Goal: Communication & Community: Ask a question

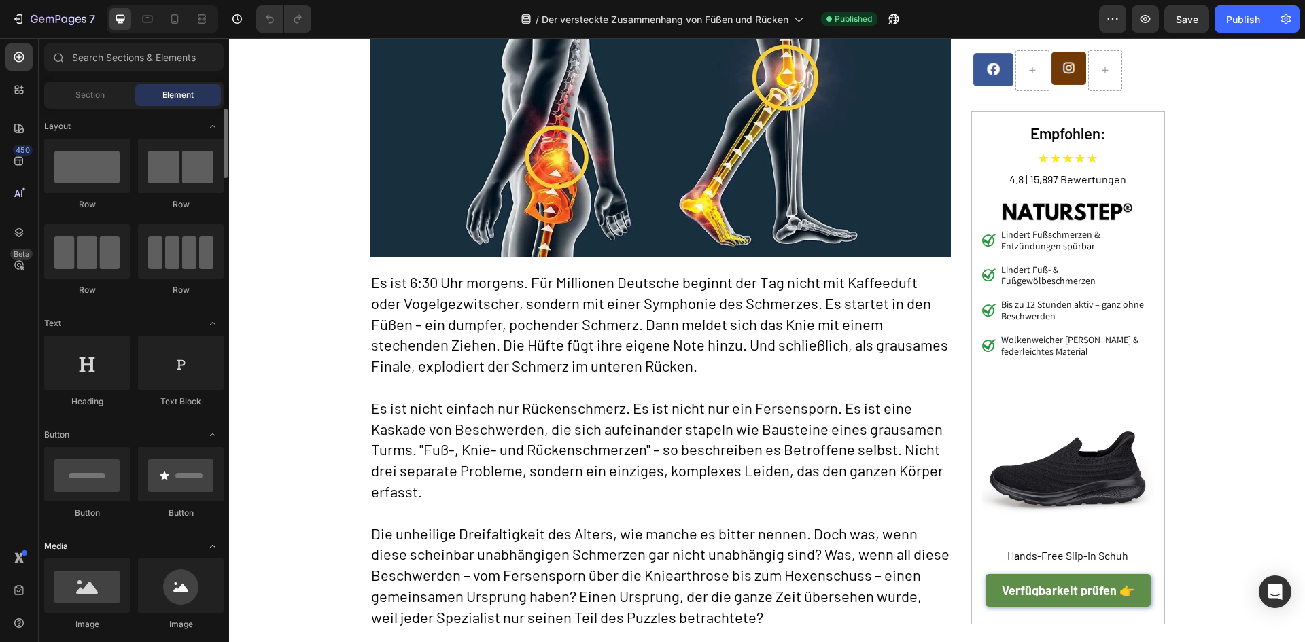
scroll to position [272, 0]
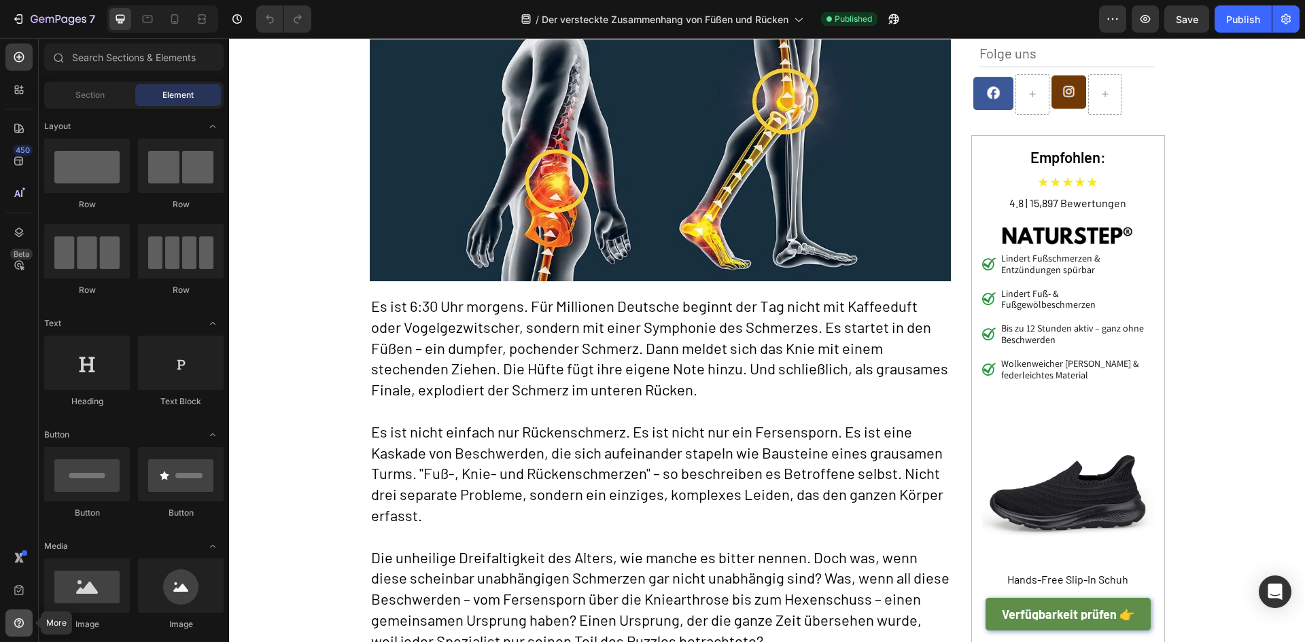
click at [19, 626] on icon at bounding box center [19, 624] width 10 height 10
click at [113, 549] on link "Help center" at bounding box center [96, 546] width 110 height 24
click at [1275, 594] on icon "Open Intercom Messenger" at bounding box center [1275, 592] width 16 height 18
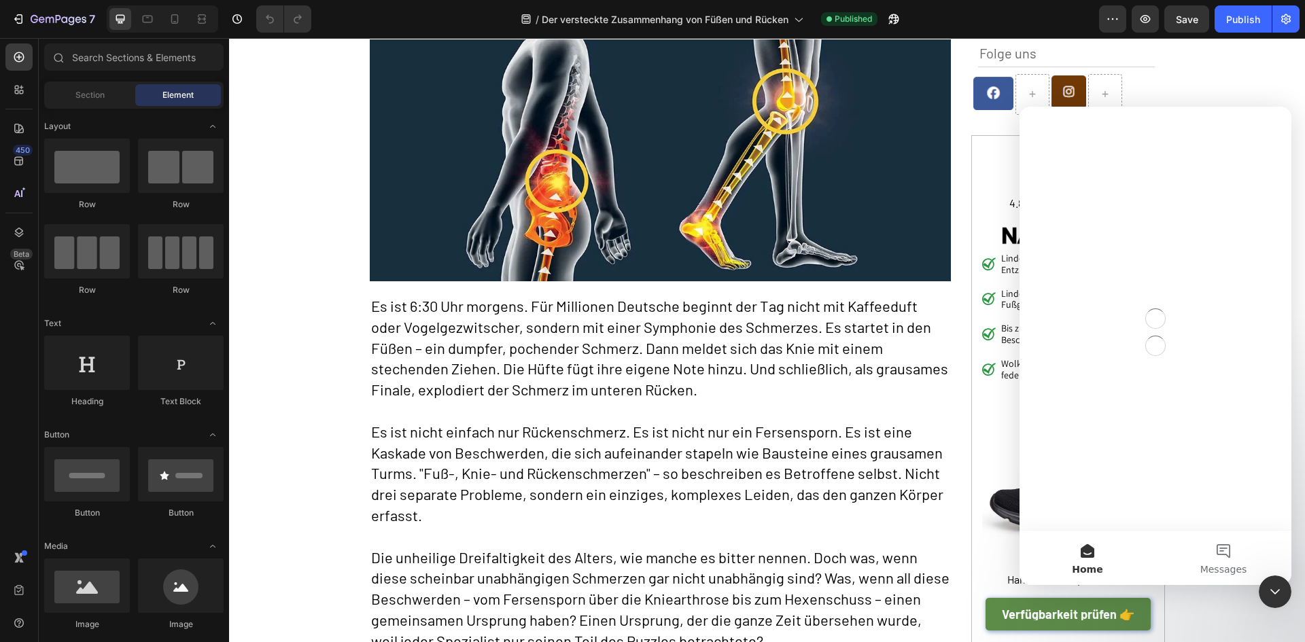
scroll to position [0, 0]
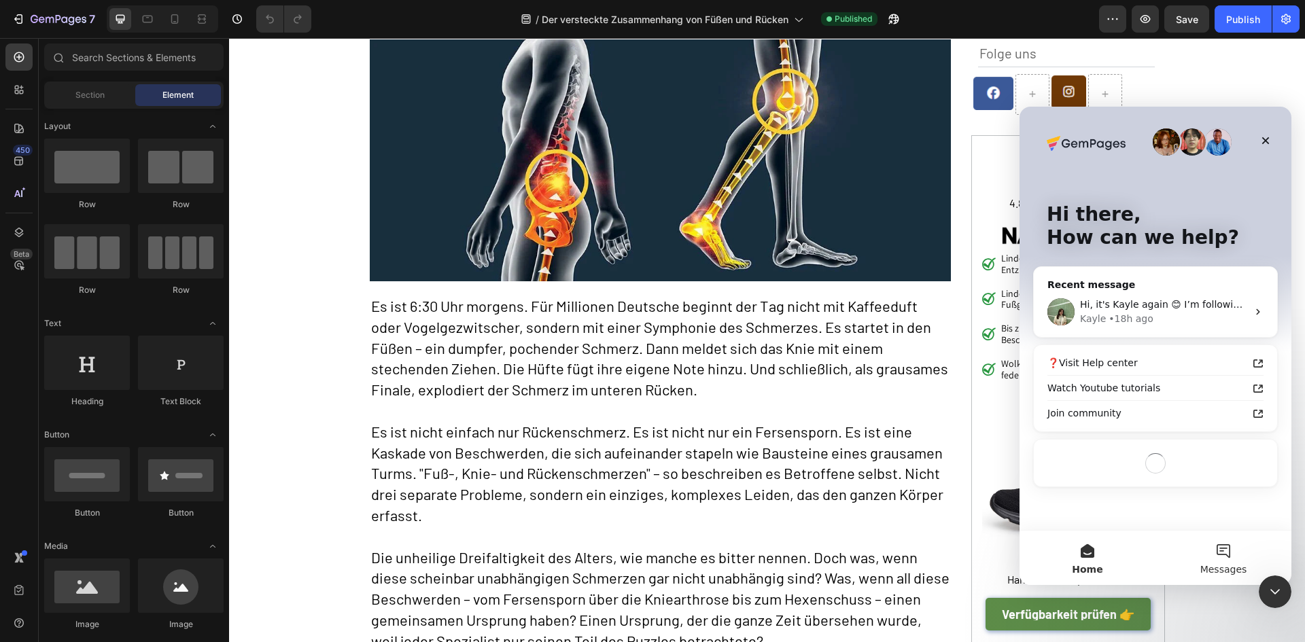
click at [1222, 545] on button "Messages" at bounding box center [1224, 558] width 136 height 54
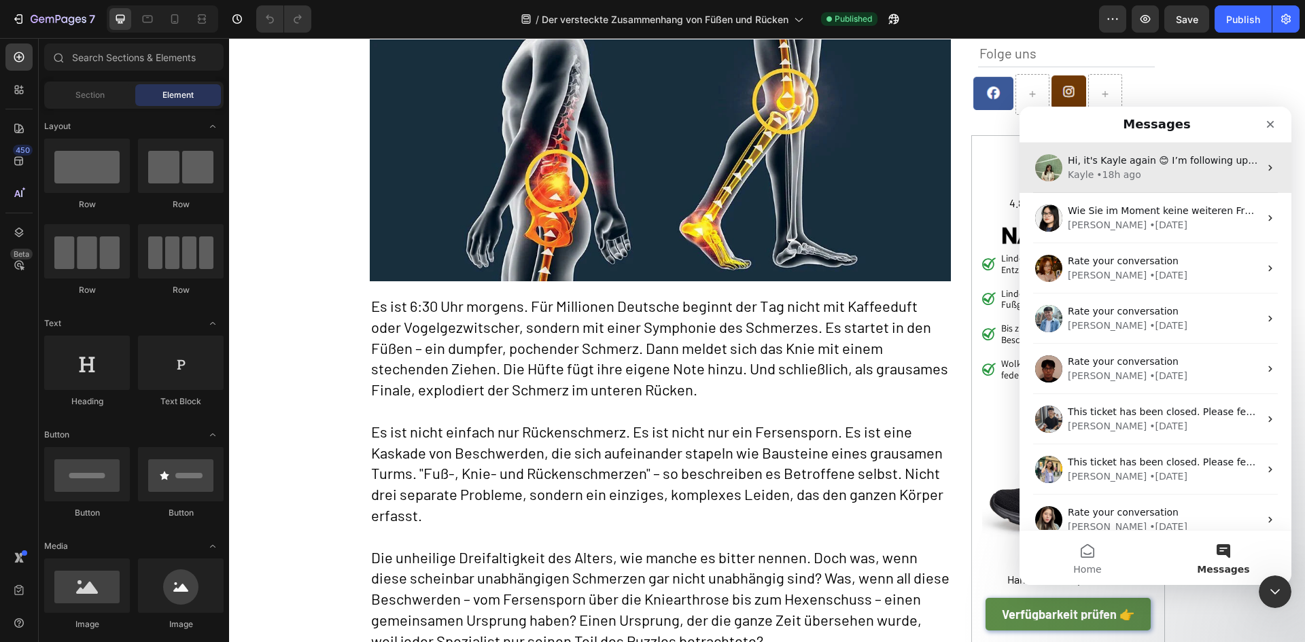
click at [1149, 172] on div "Kayle • 18h ago" at bounding box center [1164, 175] width 192 height 14
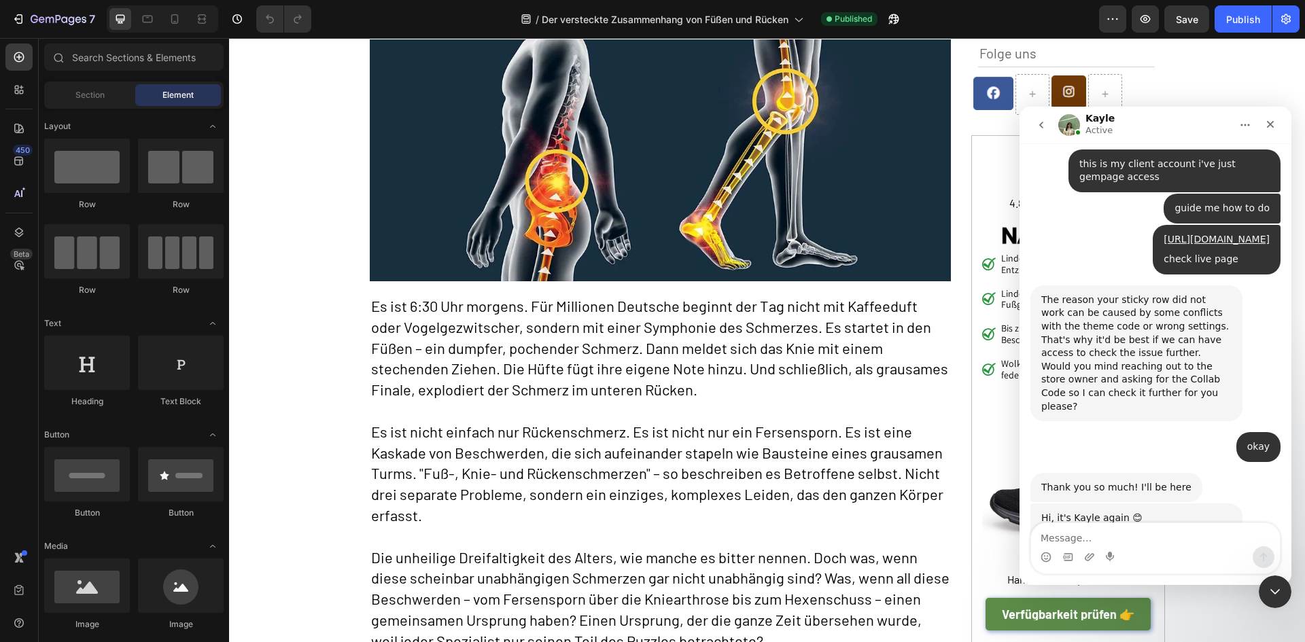
scroll to position [918, 0]
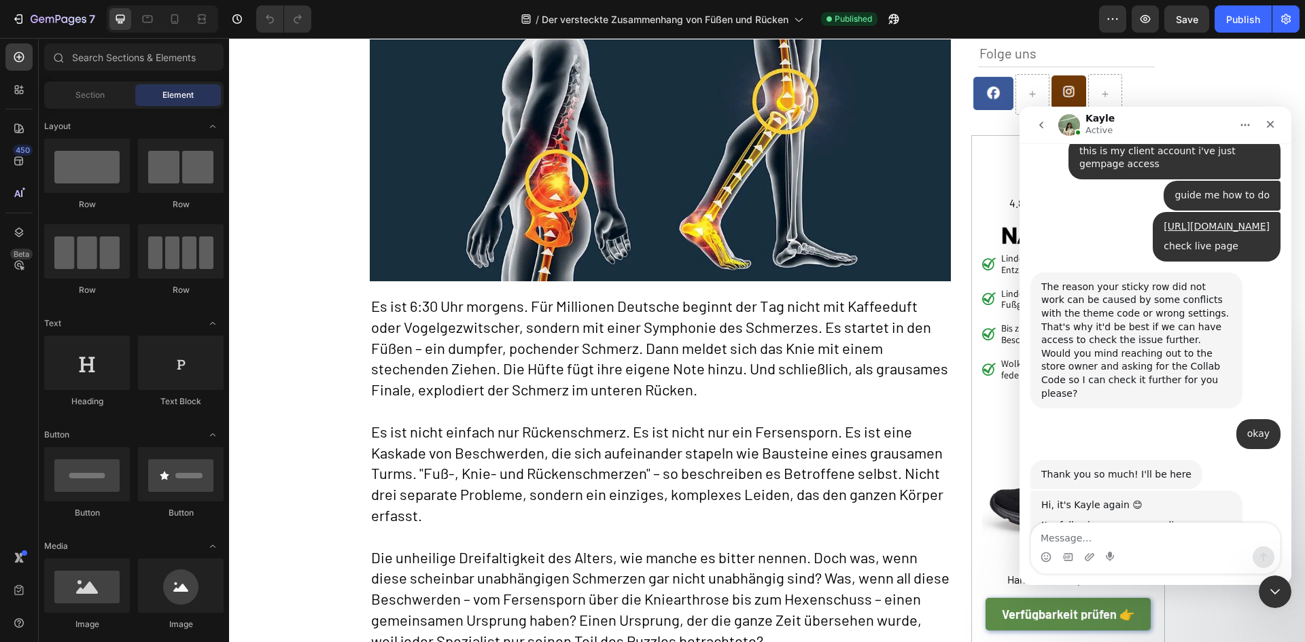
click at [1114, 533] on textarea "Message…" at bounding box center [1155, 534] width 249 height 23
type textarea "Hello"
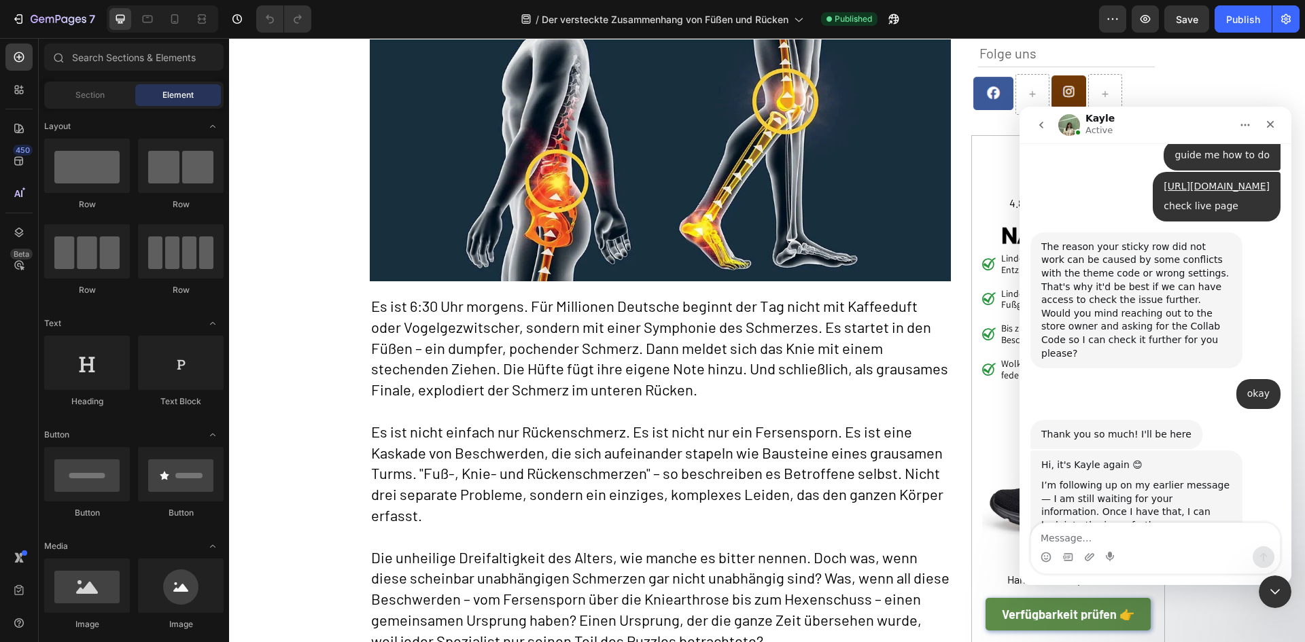
scroll to position [995, 0]
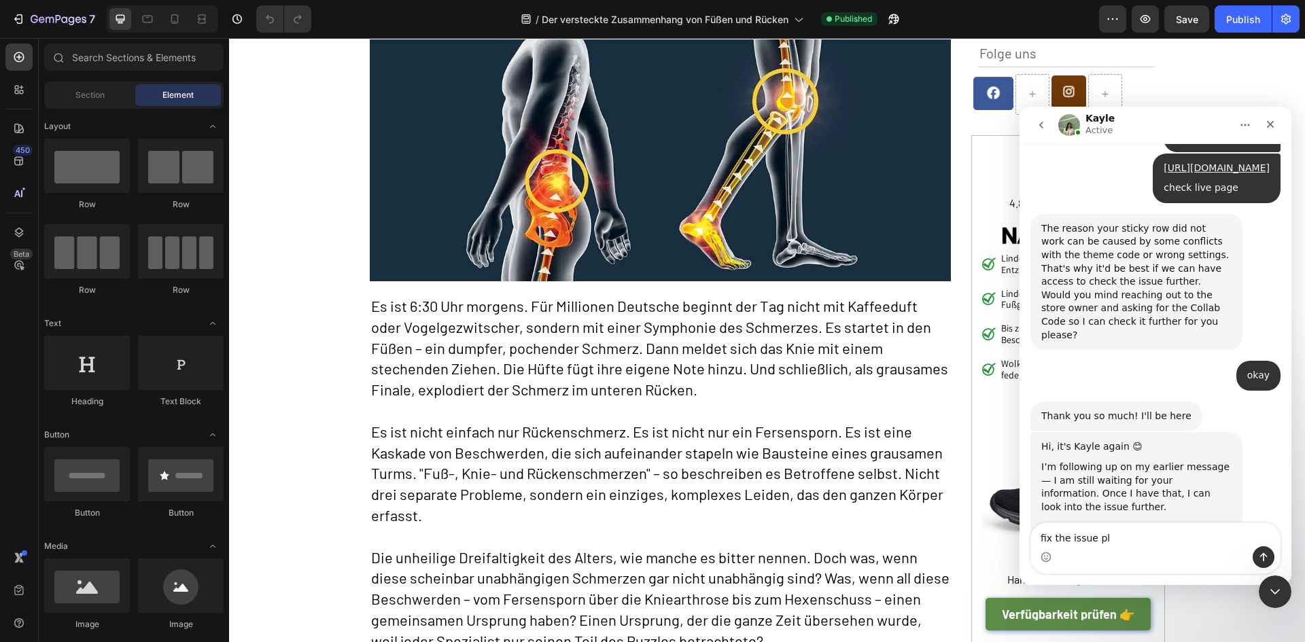
type textarea "fix the issue pls"
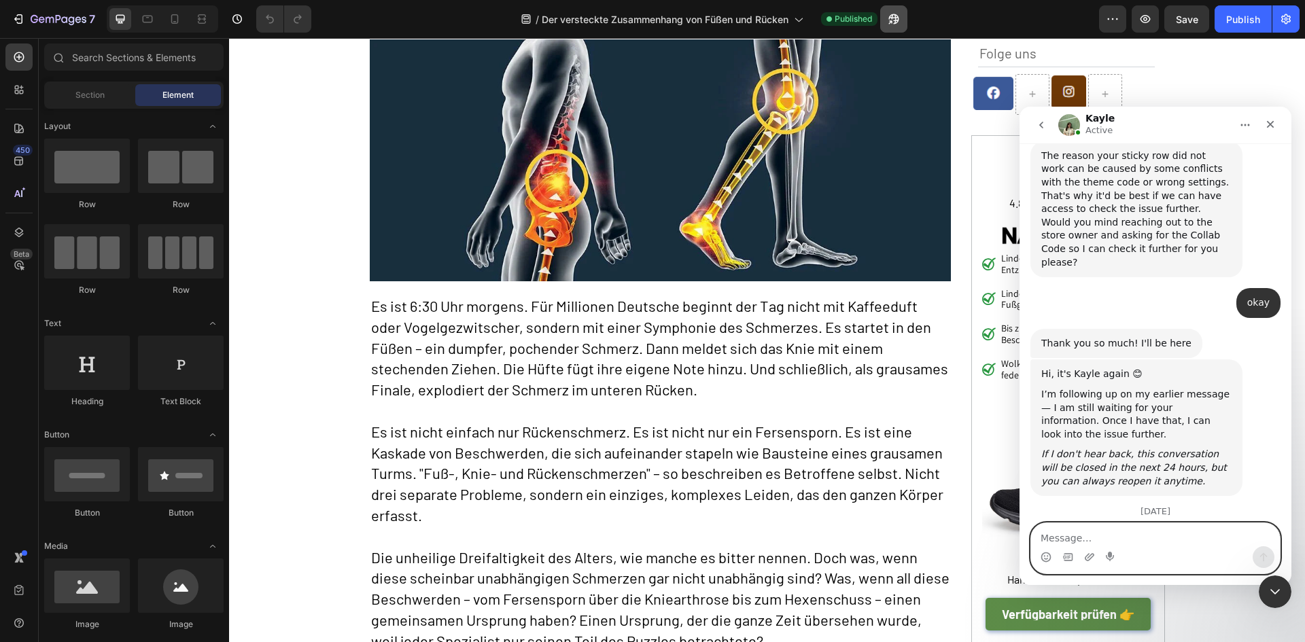
scroll to position [1094, 0]
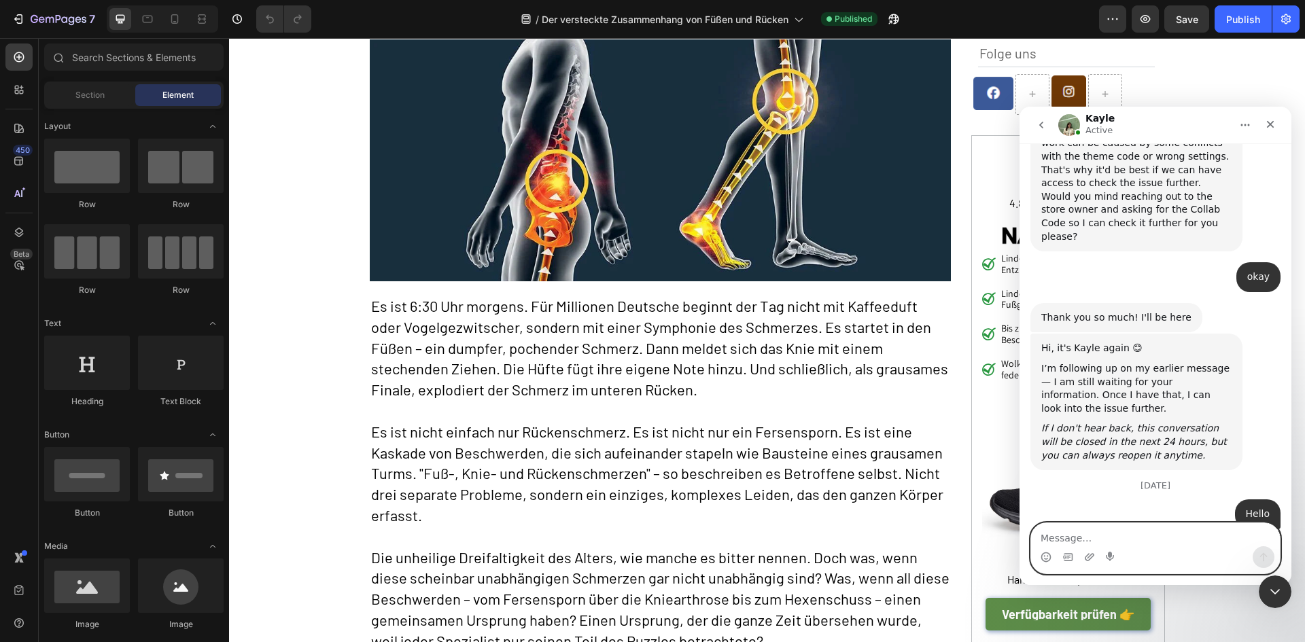
click at [1105, 541] on textarea "Message…" at bounding box center [1155, 534] width 249 height 23
type textarea "yes sent code"
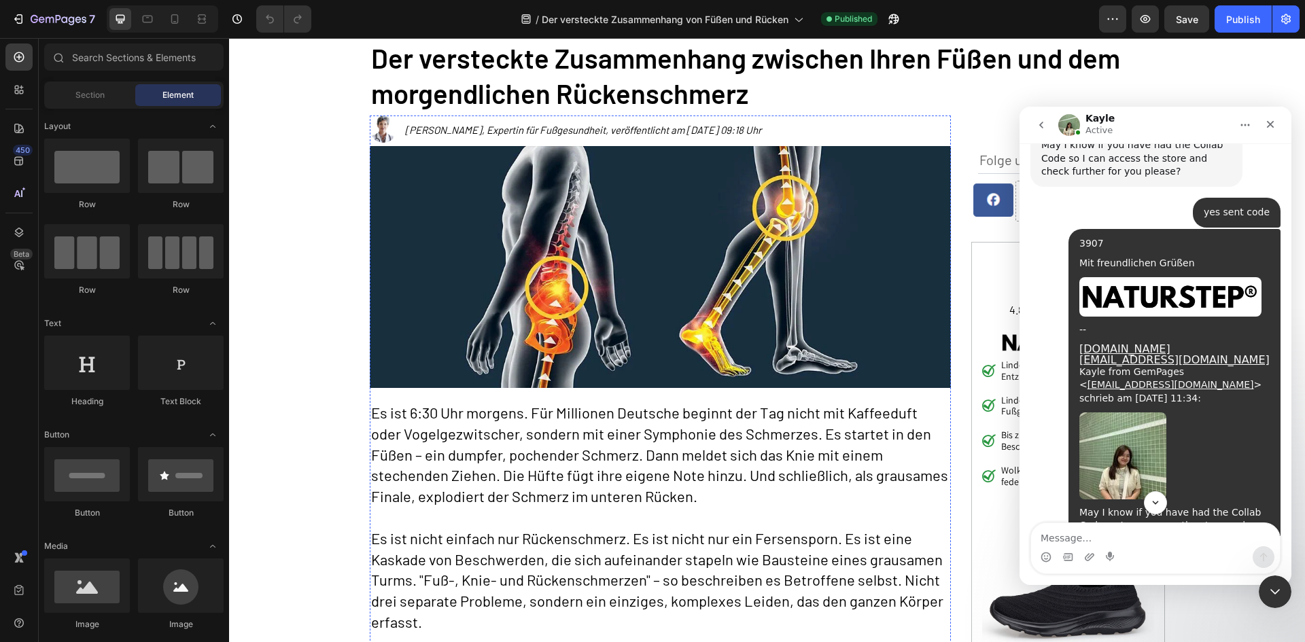
scroll to position [0, 0]
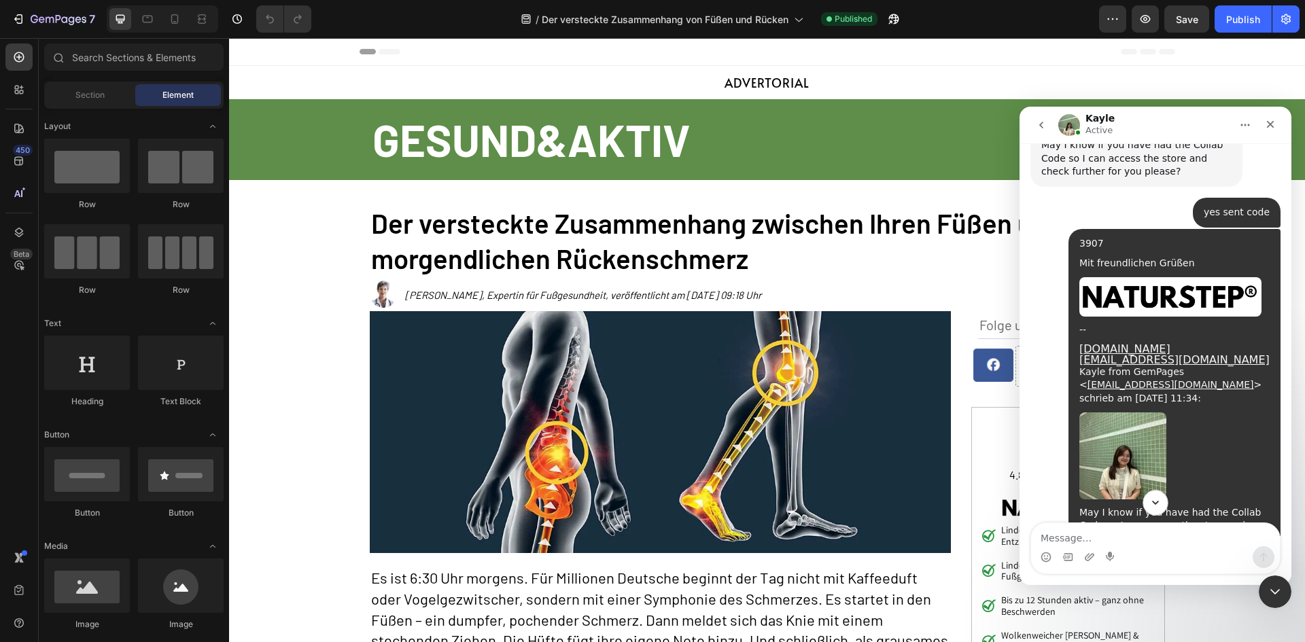
click at [1158, 505] on icon "Scroll to bottom" at bounding box center [1156, 503] width 12 height 12
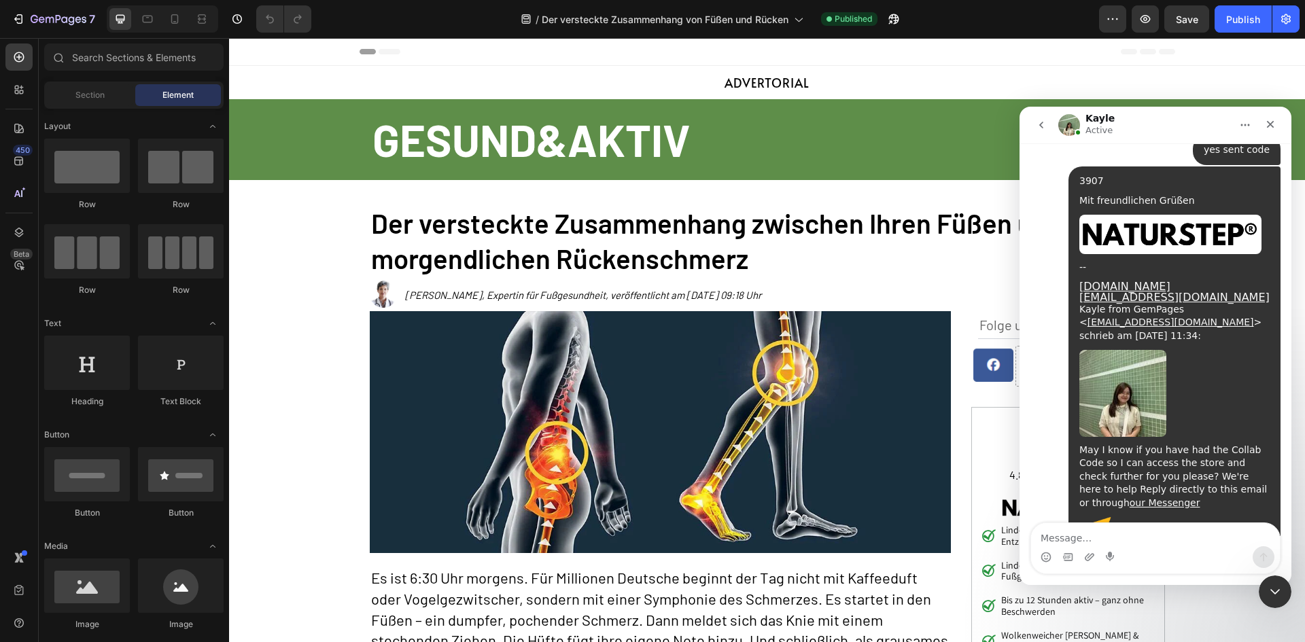
scroll to position [1602, 0]
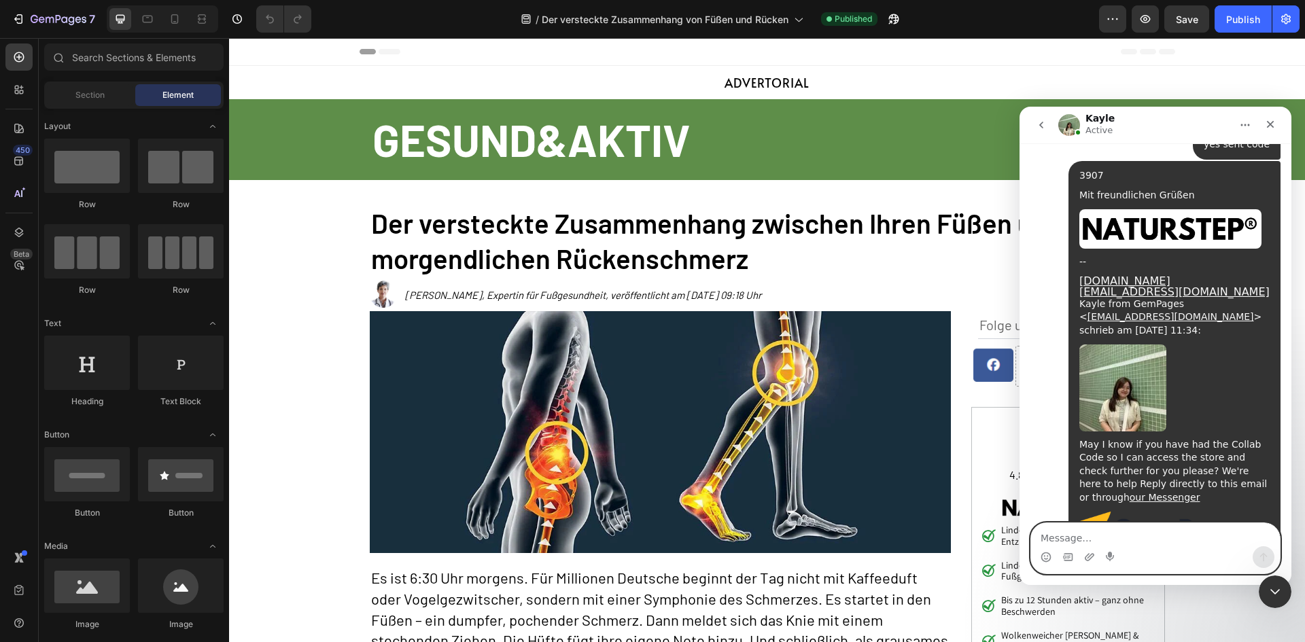
click at [1158, 534] on textarea "Message…" at bounding box center [1155, 534] width 249 height 23
type textarea "sent?"
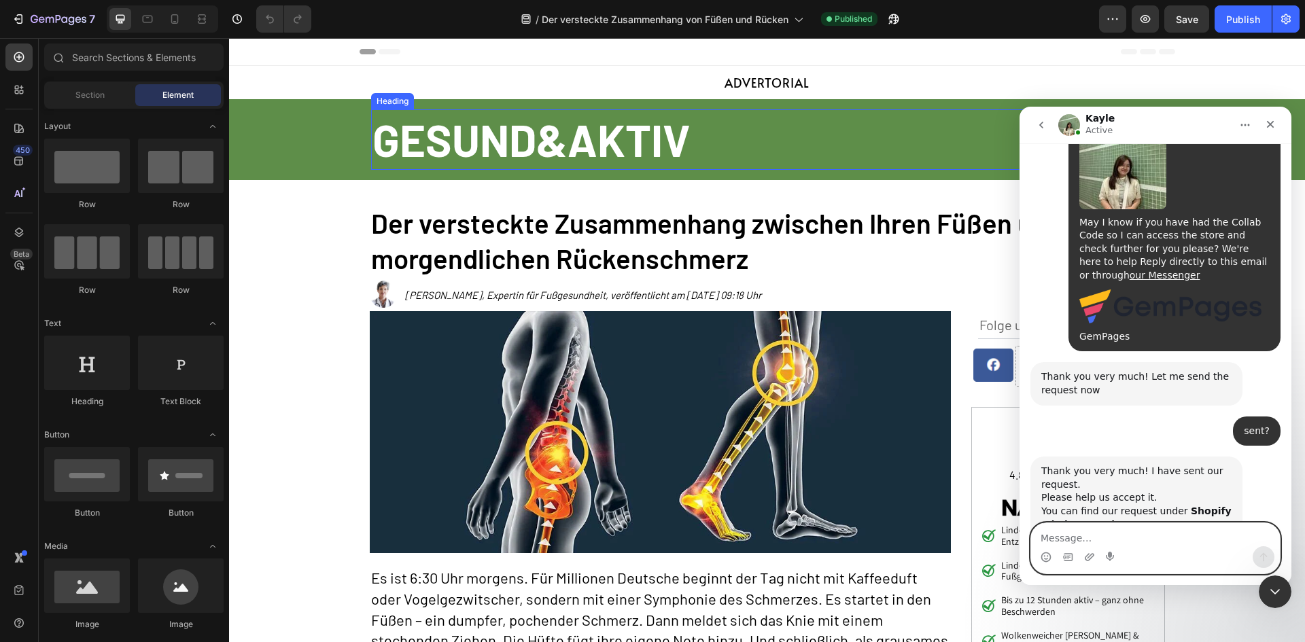
scroll to position [1916, 0]
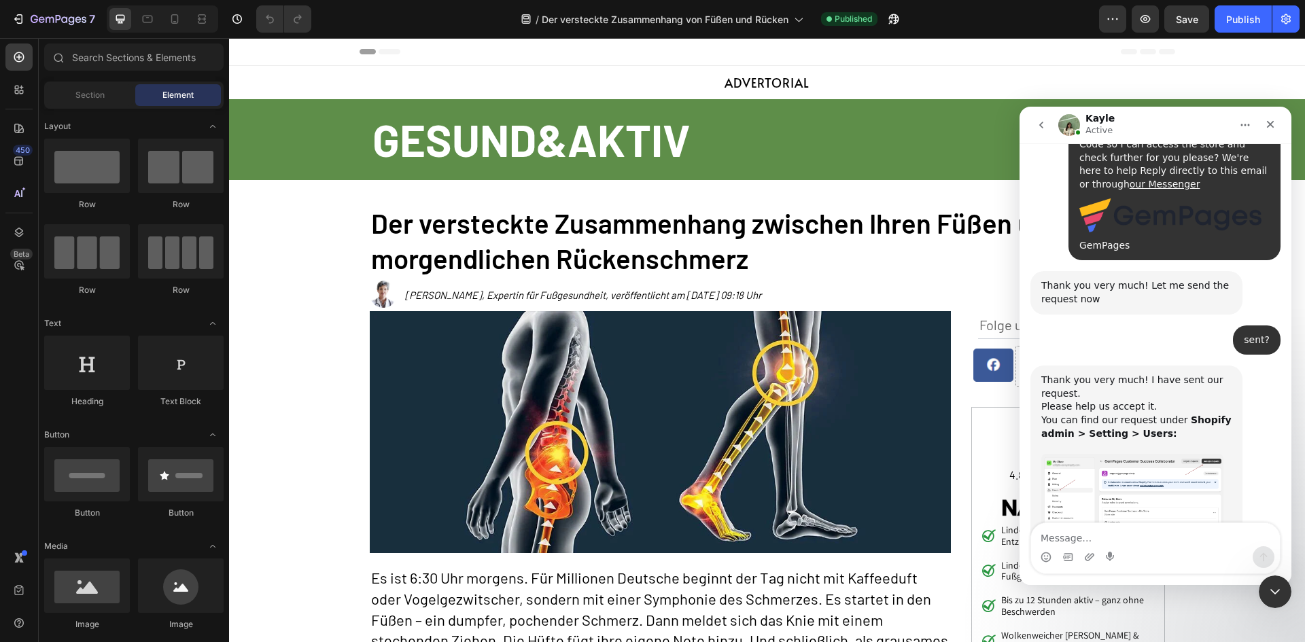
drag, startPoint x: 1040, startPoint y: 415, endPoint x: 1143, endPoint y: 448, distance: 107.9
click at [1143, 448] on div "Thank you very much! I have sent our request. ﻿Please help us accept it. ﻿You c…" at bounding box center [1137, 503] width 212 height 275
click at [1158, 540] on div "Since collaborator access is a feature of Shopify, we will not receive any noti…" at bounding box center [1137, 586] width 190 height 93
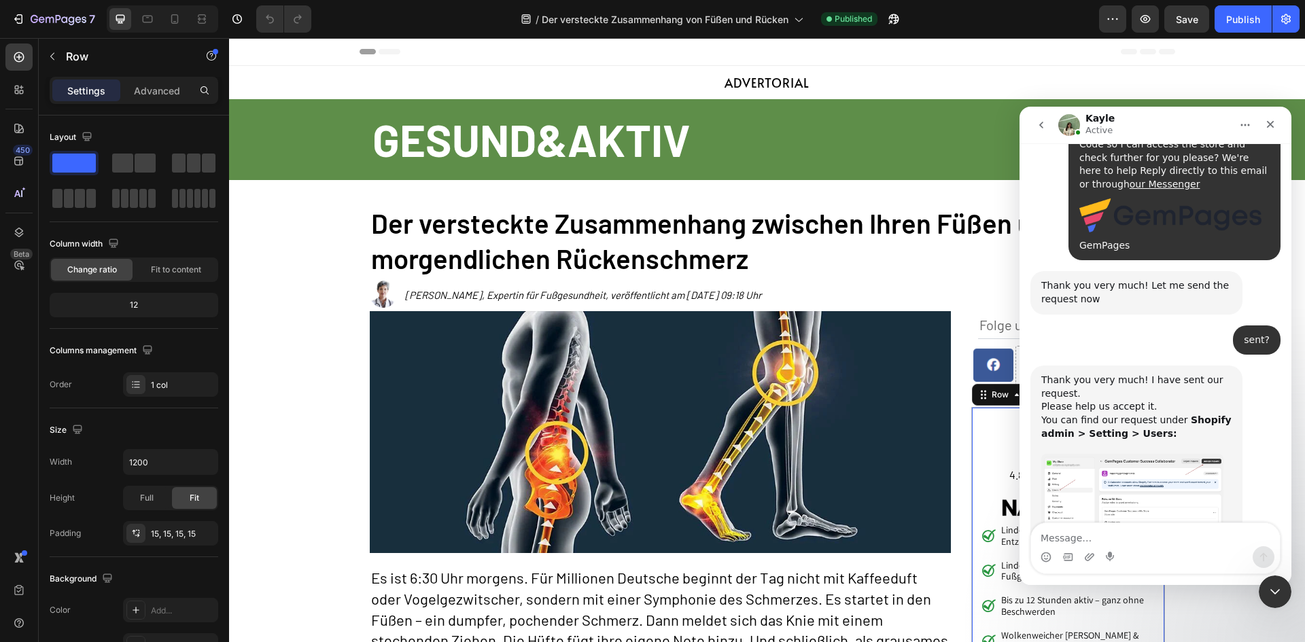
click at [171, 105] on div "Settings Advanced" at bounding box center [134, 96] width 190 height 39
click at [170, 101] on div "Advanced" at bounding box center [157, 91] width 68 height 22
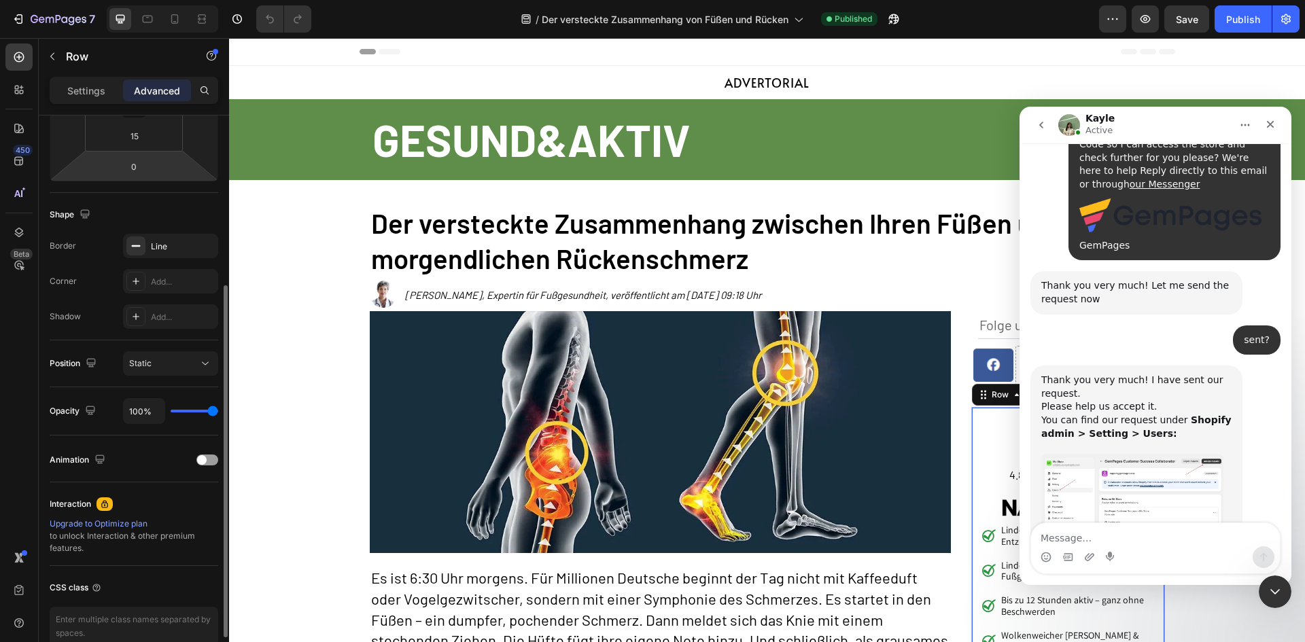
scroll to position [0, 0]
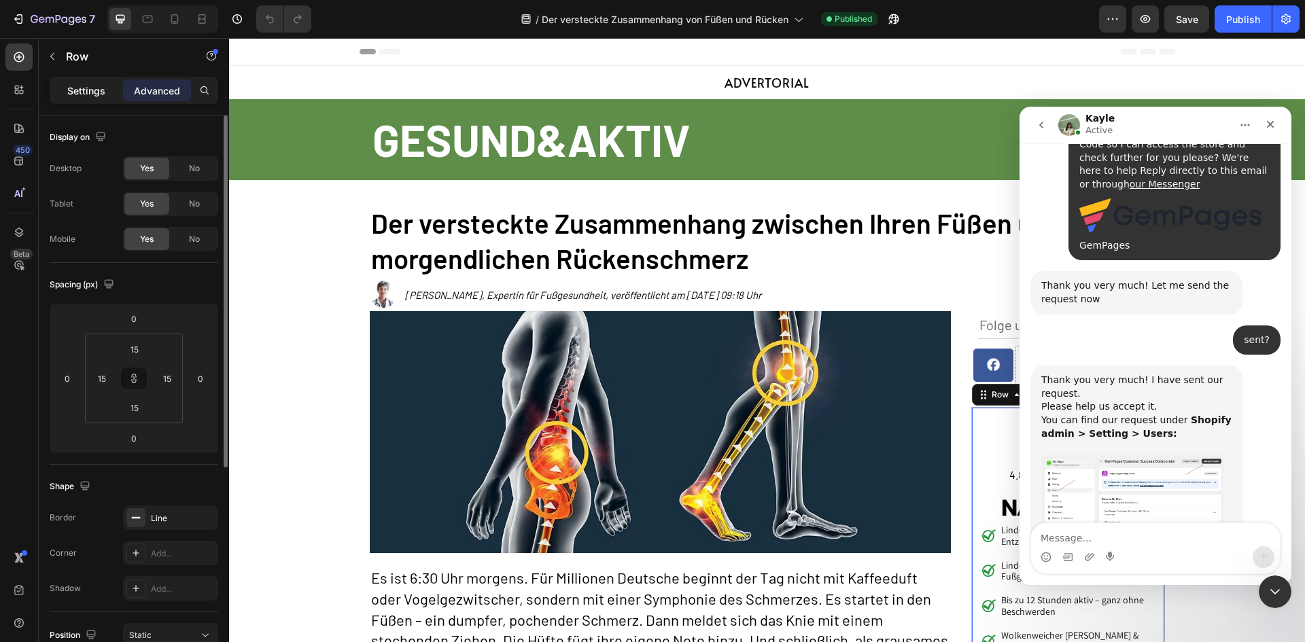
click at [95, 96] on p "Settings" at bounding box center [86, 91] width 38 height 14
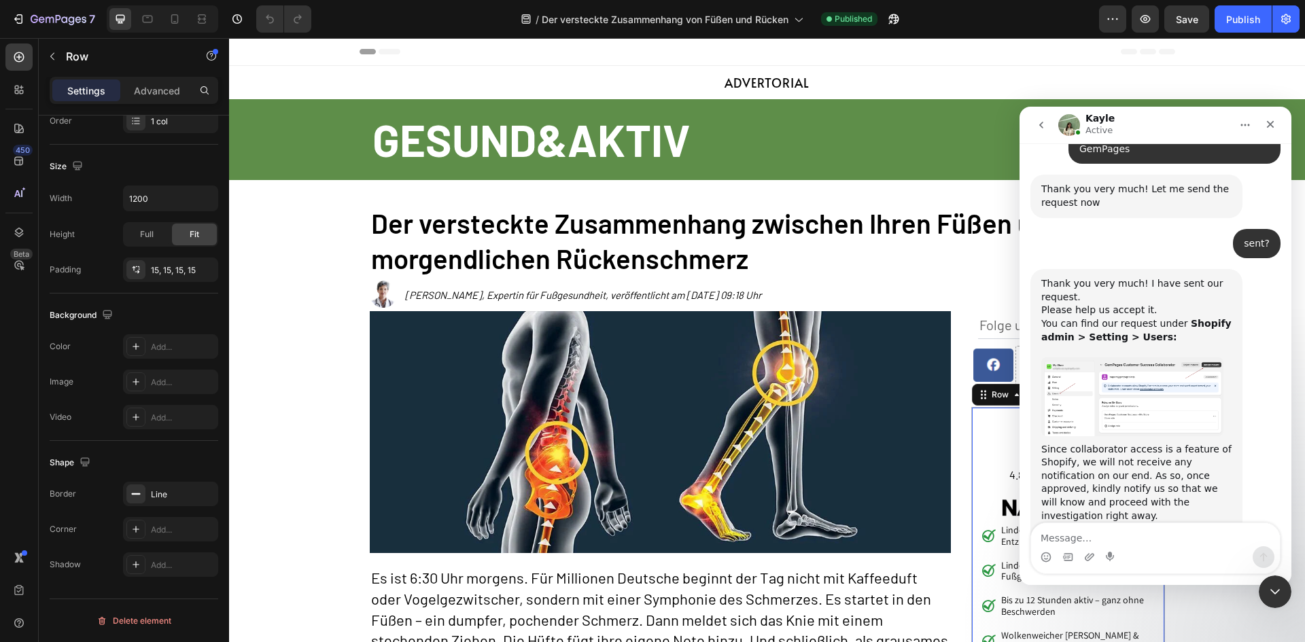
scroll to position [1960, 0]
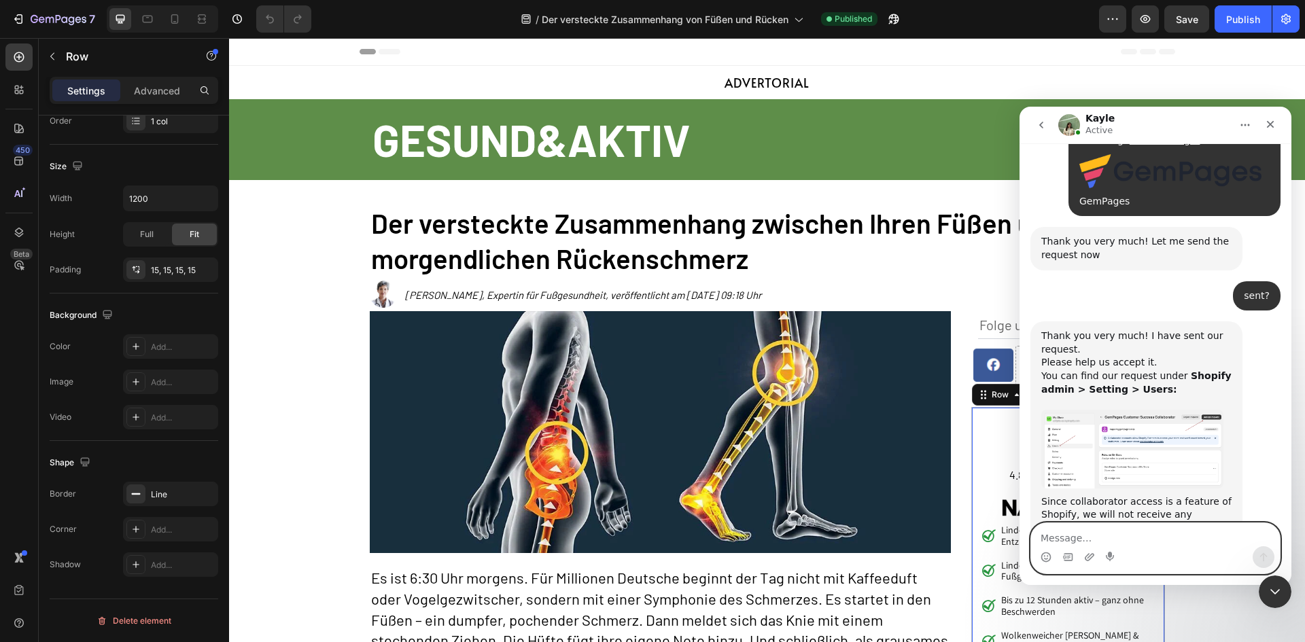
click at [1061, 546] on textarea "Message…" at bounding box center [1155, 534] width 249 height 23
type textarea "okay"
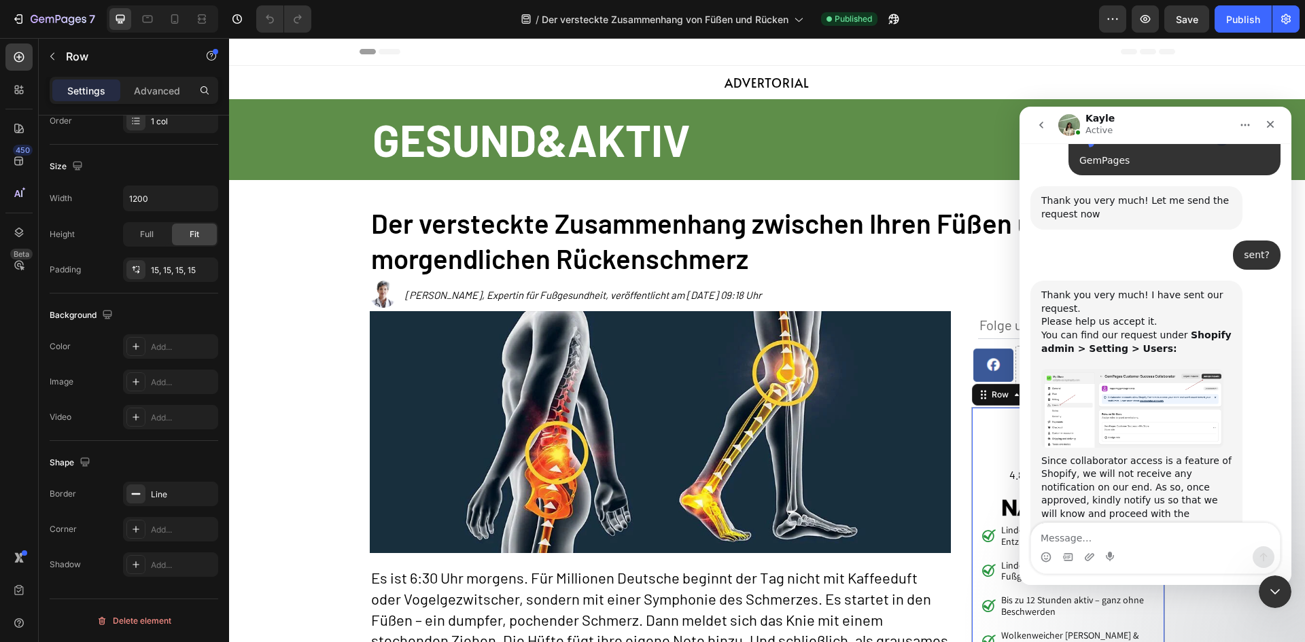
scroll to position [2053, 0]
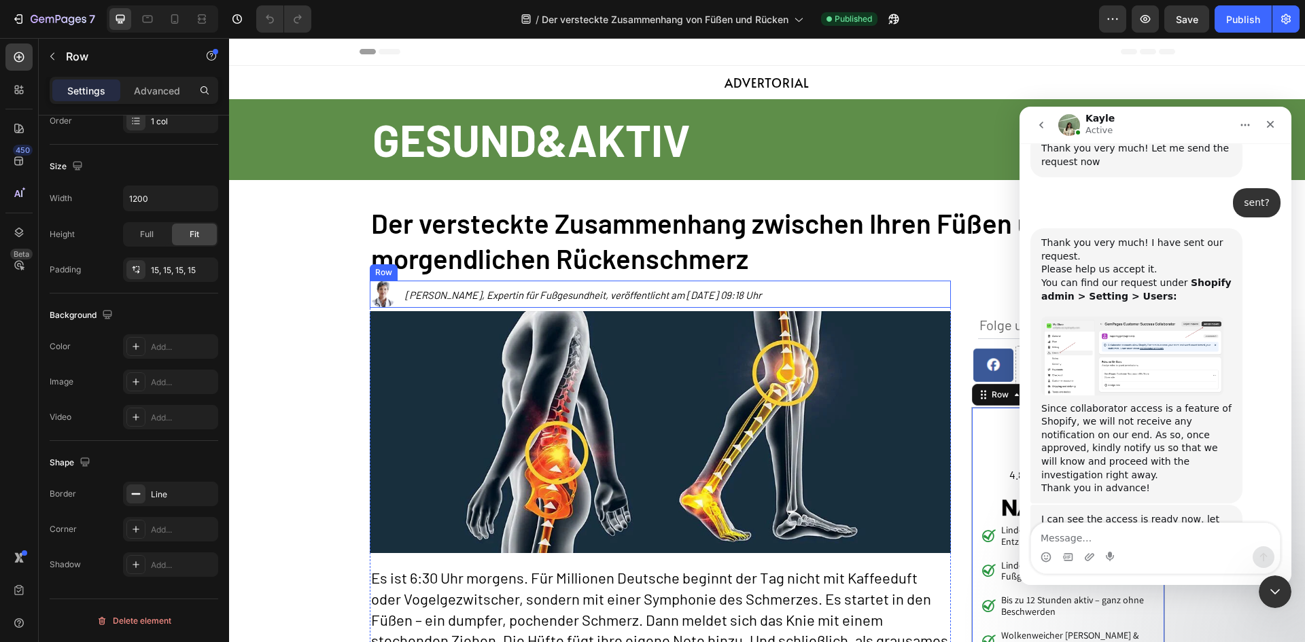
click at [392, 282] on div "Image Von [PERSON_NAME], Expertin für Fußgesundheit, veröffentlicht am [DATE] 0…" at bounding box center [660, 294] width 581 height 27
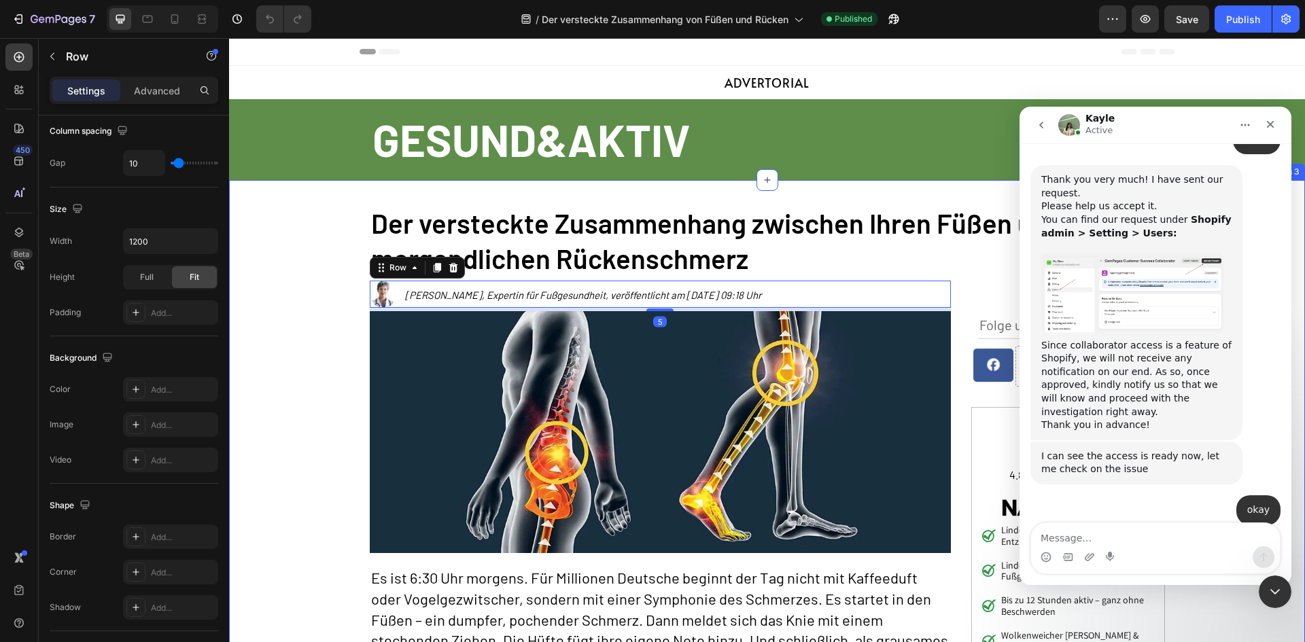
scroll to position [2154, 0]
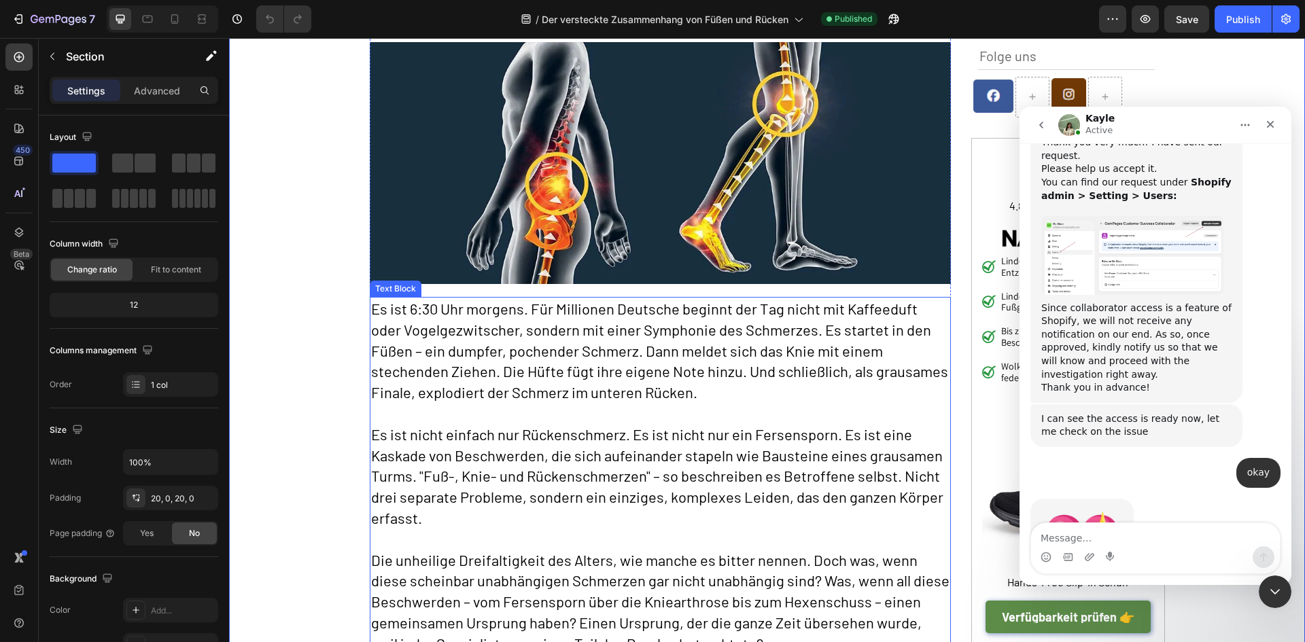
scroll to position [408, 0]
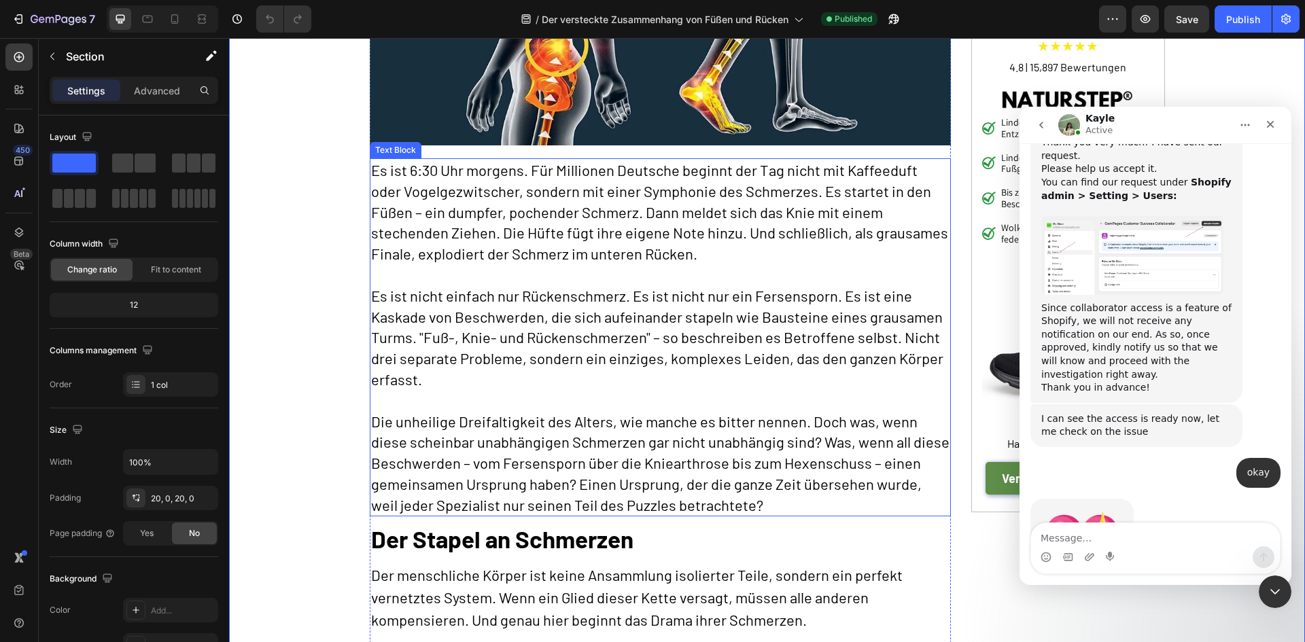
click at [382, 290] on span "Es ist nicht einfach nur Rückenschmerz. Es ist nicht nur ein Fersensporn. Es is…" at bounding box center [657, 337] width 572 height 101
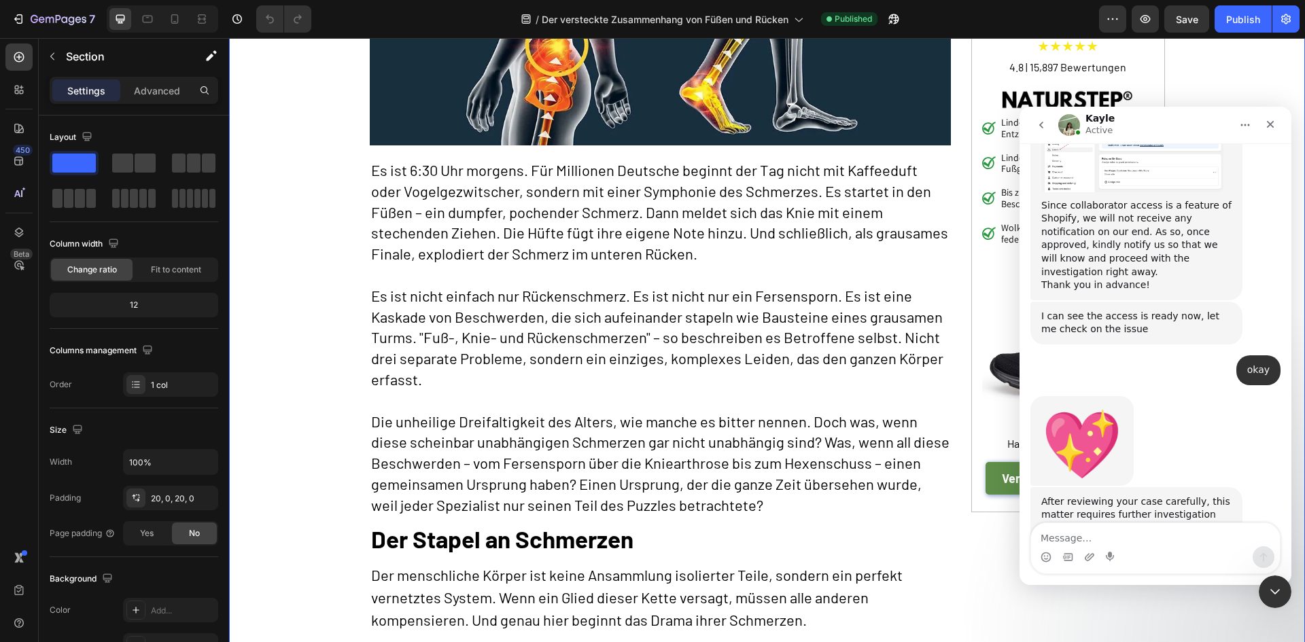
scroll to position [2312, 0]
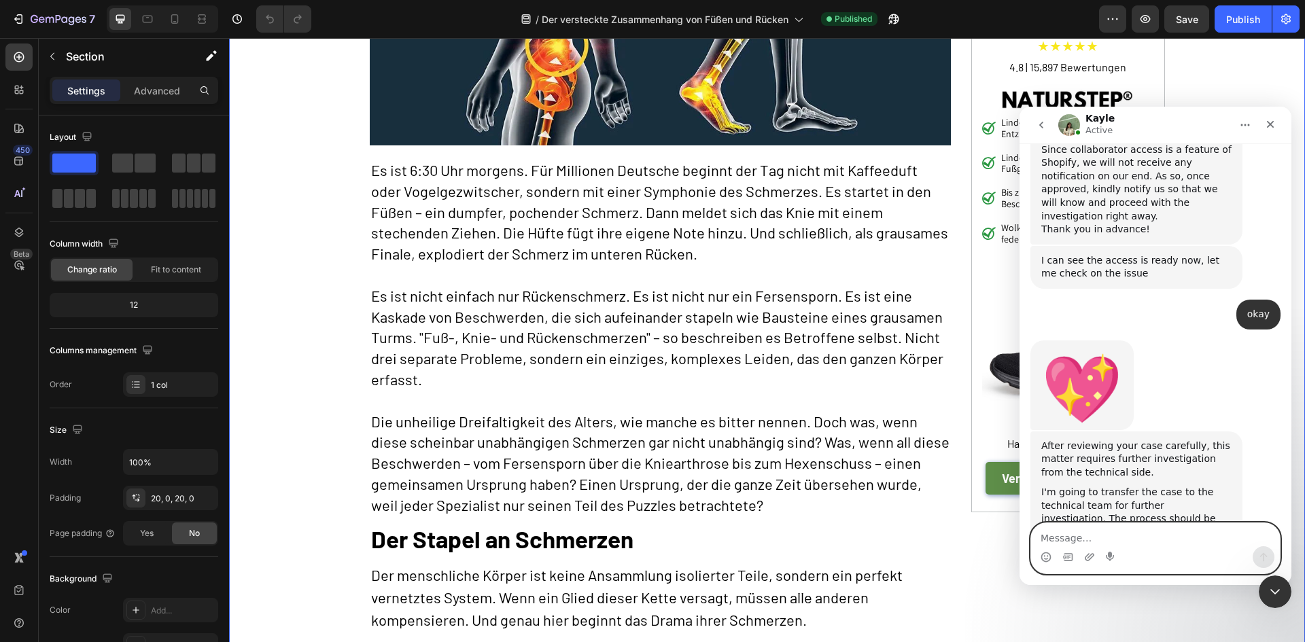
click at [1121, 529] on textarea "Message…" at bounding box center [1155, 534] width 249 height 23
type textarea "ok fast"
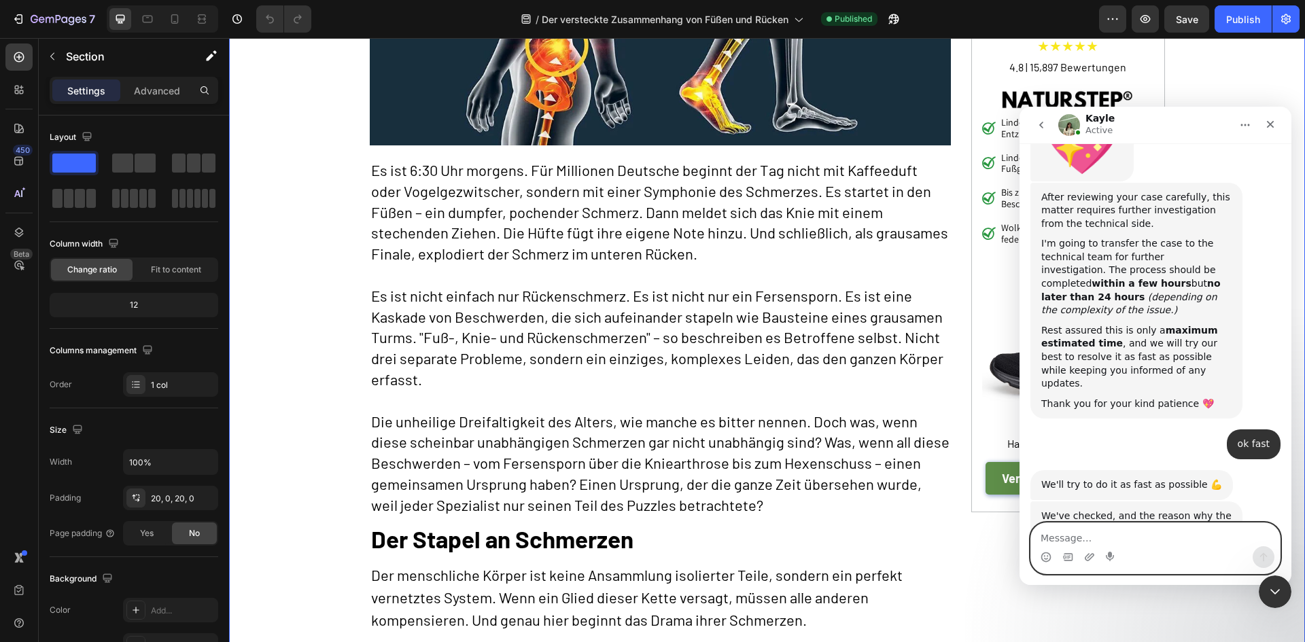
scroll to position [2578, 0]
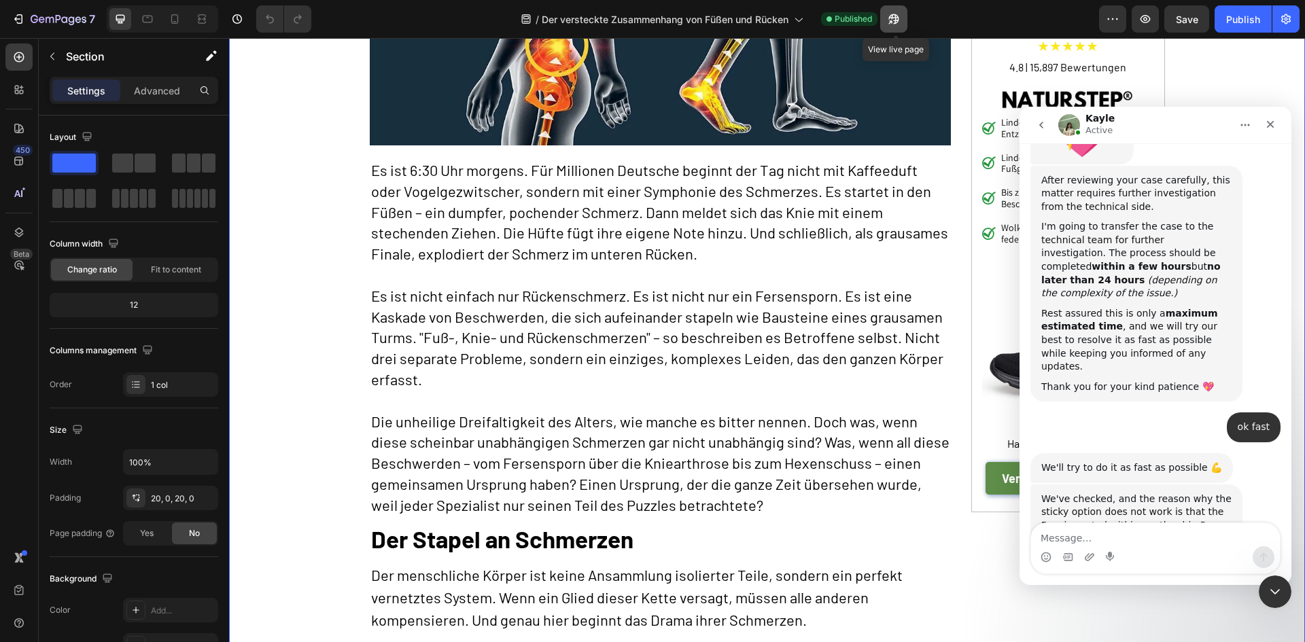
click at [892, 24] on icon "button" at bounding box center [894, 19] width 14 height 14
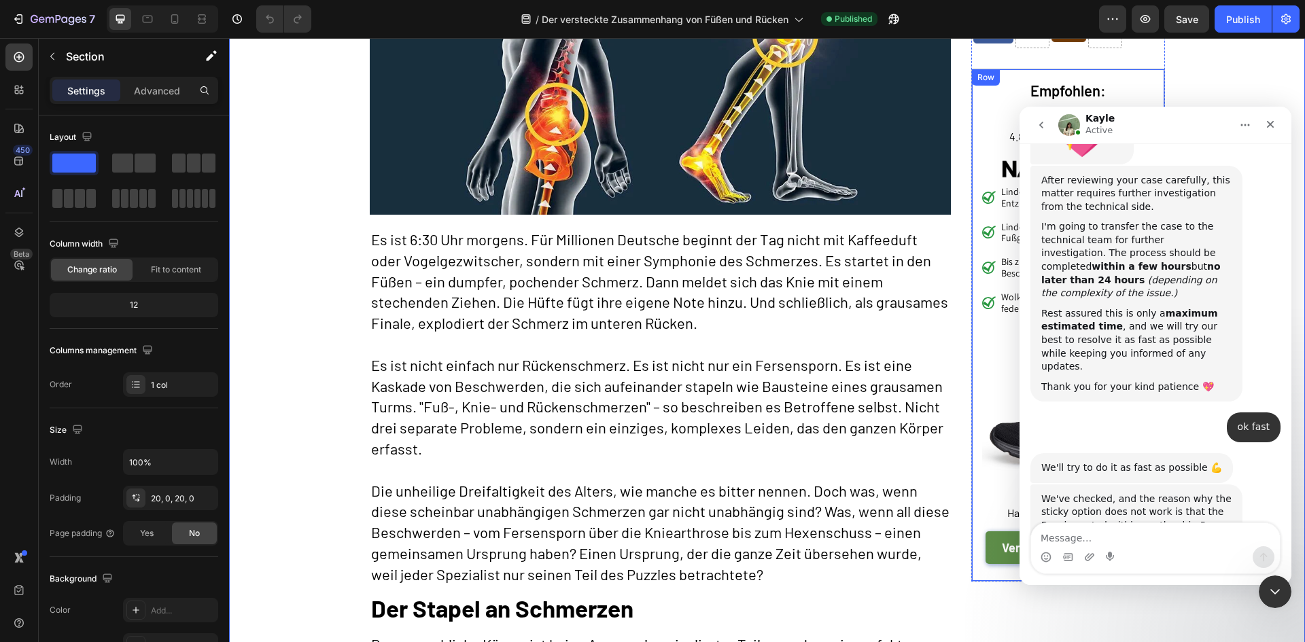
scroll to position [272, 0]
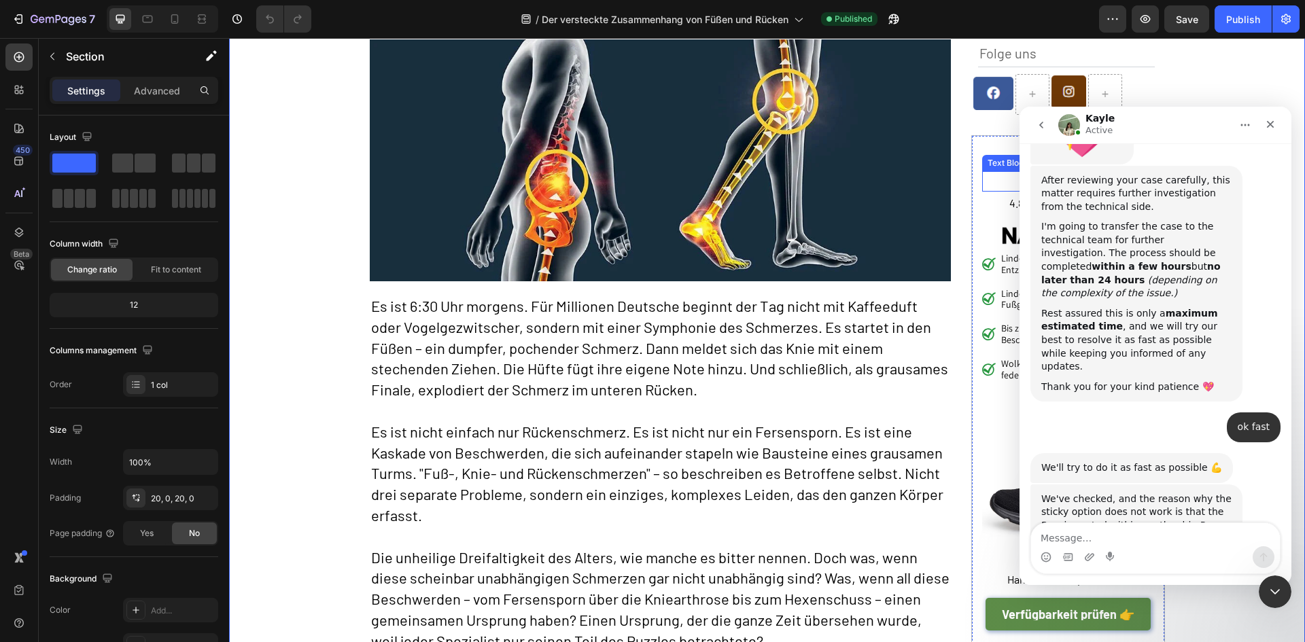
click at [984, 173] on p "★★★★★" at bounding box center [1068, 182] width 169 height 18
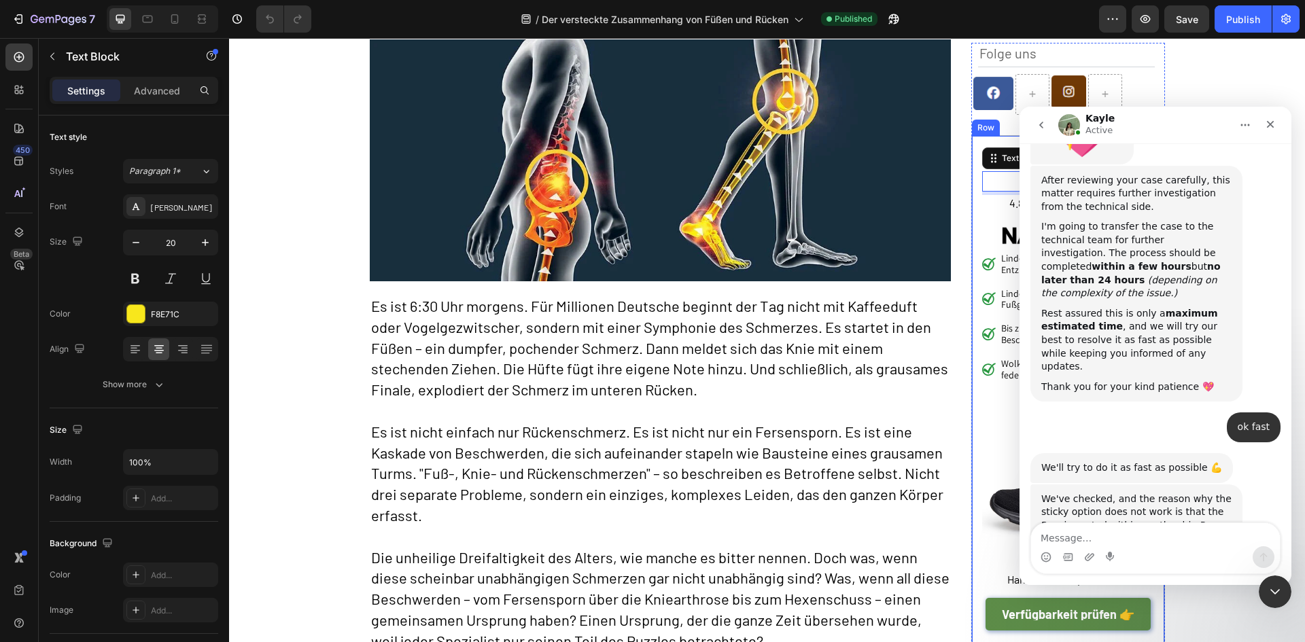
click at [972, 144] on div "Empfohlen: Heading ★★★★★ Text Block 5 4.8 | 15,897 Bewertungen Text Block Image…" at bounding box center [1069, 391] width 194 height 513
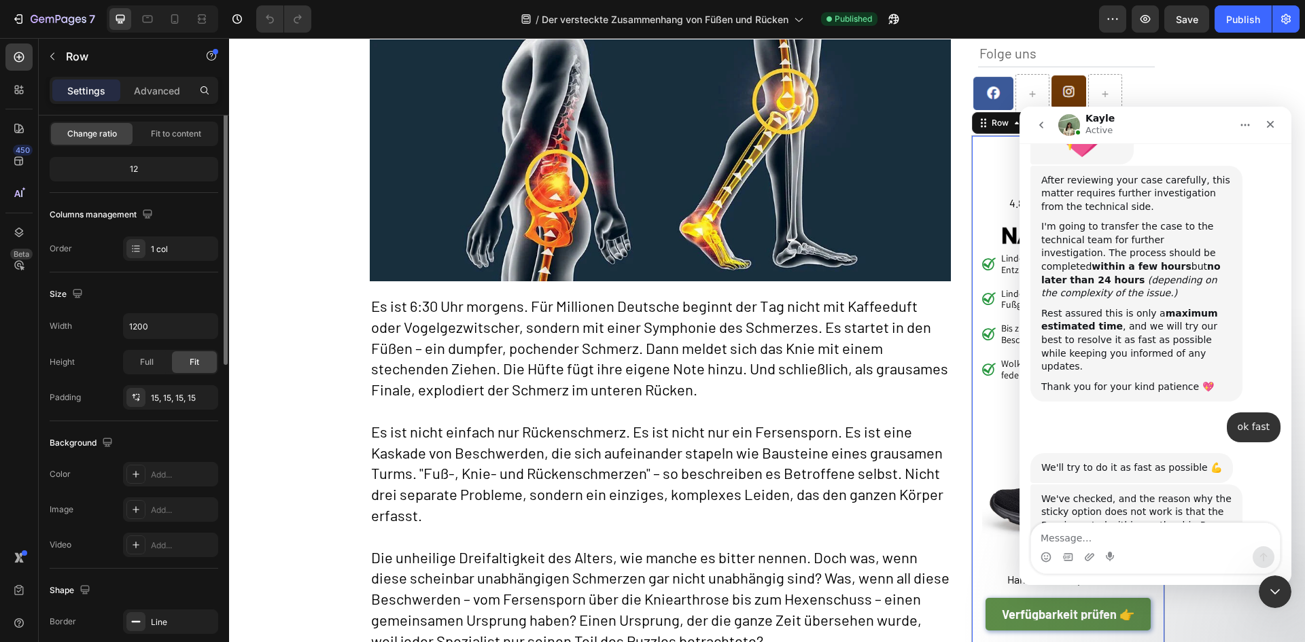
scroll to position [0, 0]
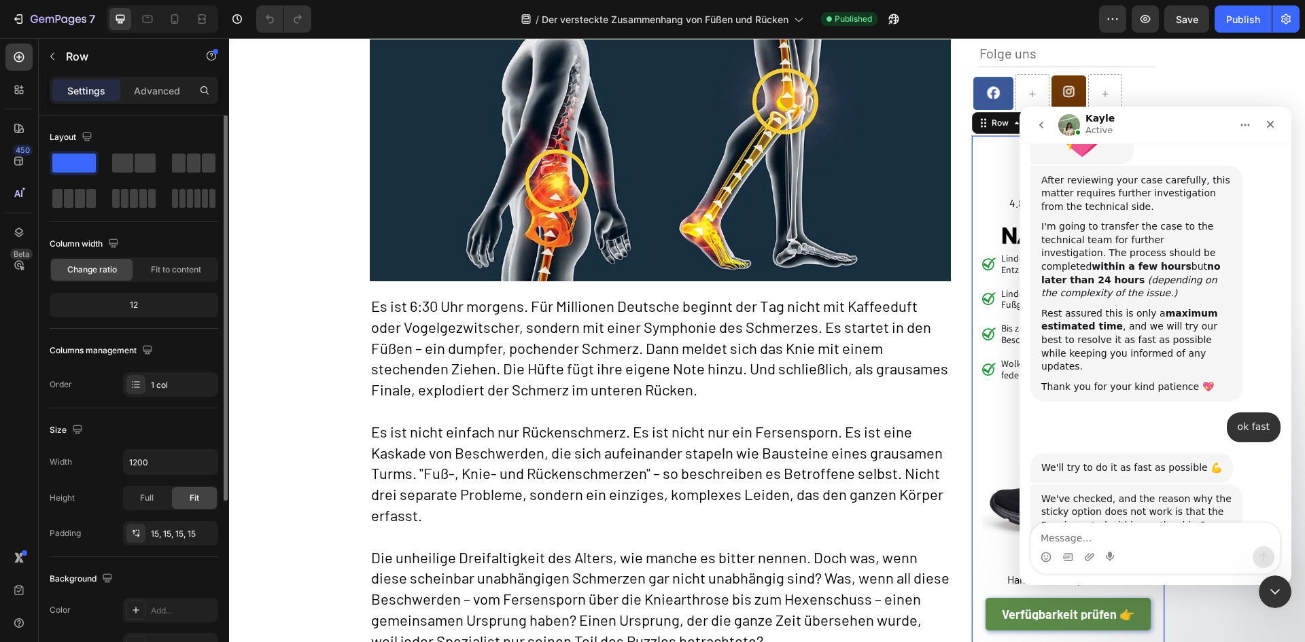
click at [159, 87] on p "Advanced" at bounding box center [157, 91] width 46 height 14
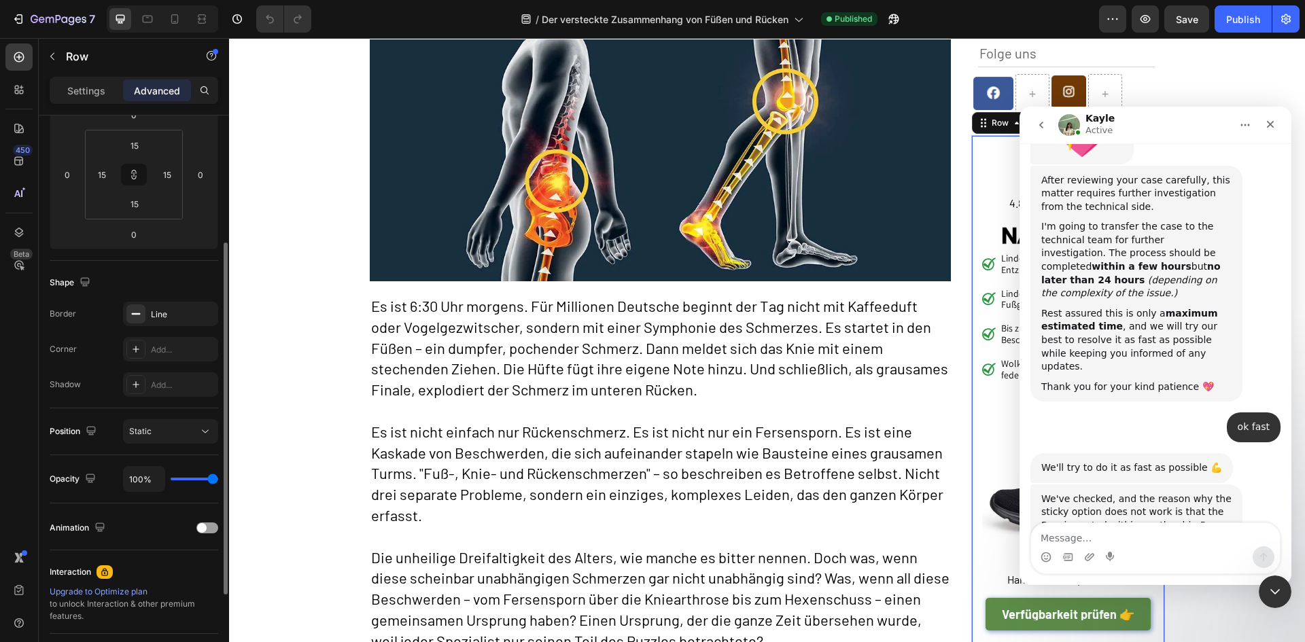
scroll to position [340, 0]
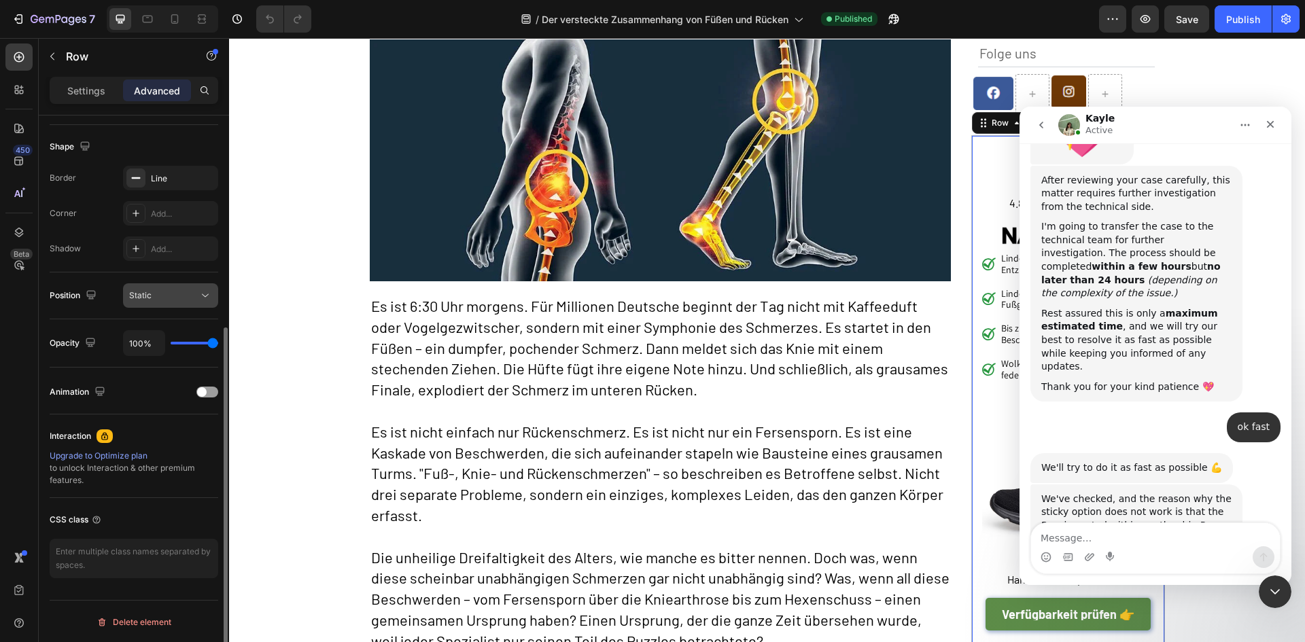
click at [178, 296] on div "Static" at bounding box center [163, 296] width 69 height 12
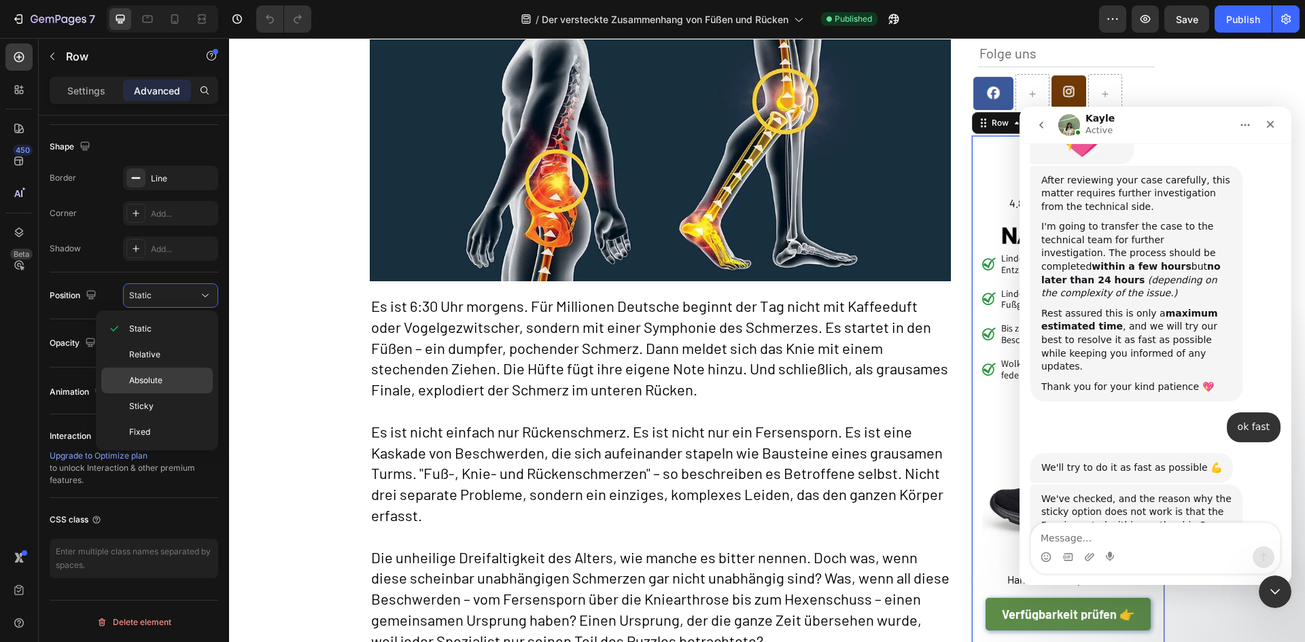
click at [171, 394] on div "Absolute" at bounding box center [156, 407] width 111 height 26
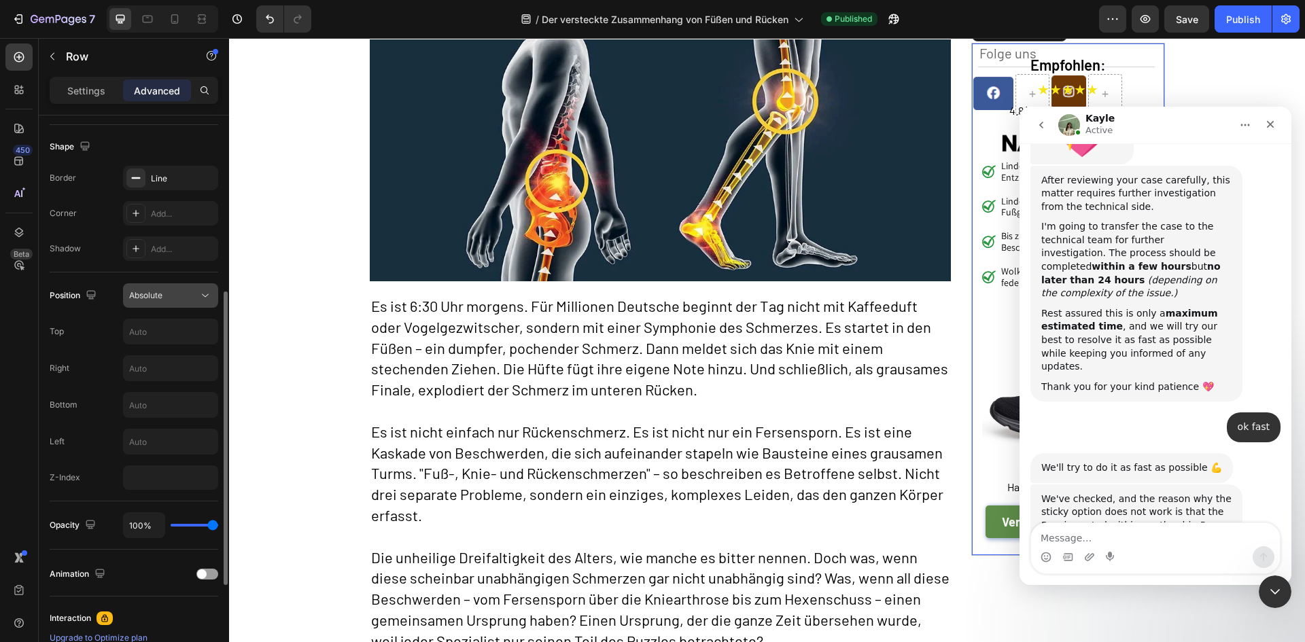
click at [157, 301] on span "Absolute" at bounding box center [145, 296] width 33 height 12
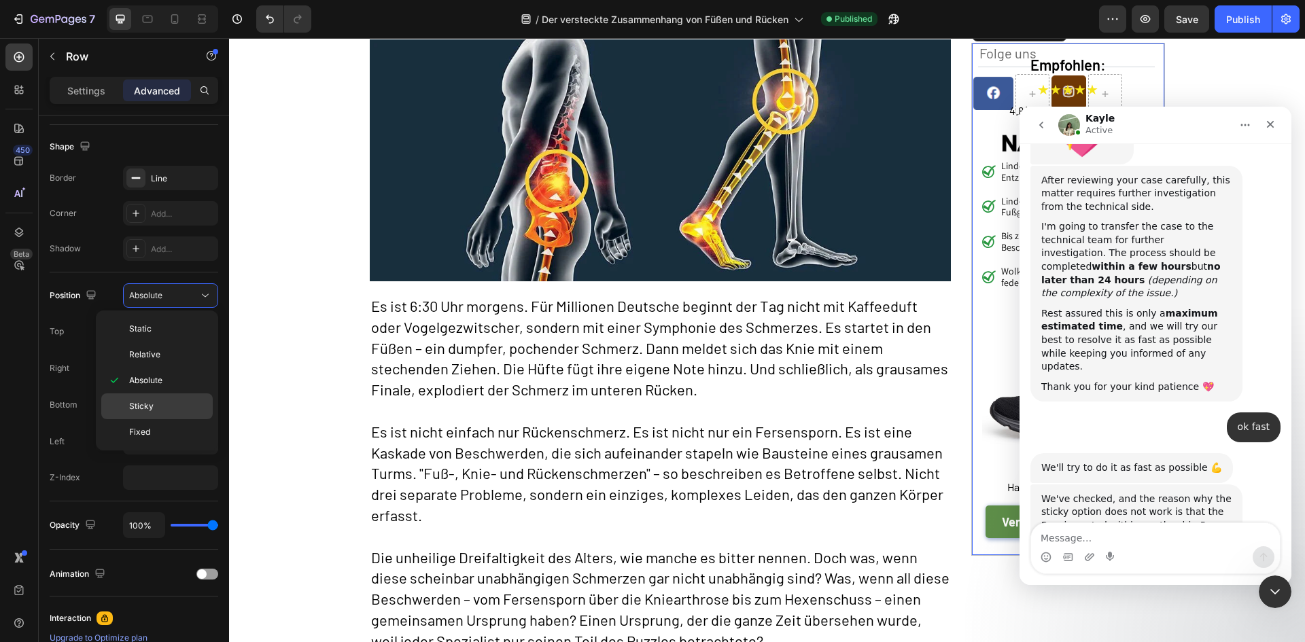
click at [157, 406] on p "Sticky" at bounding box center [168, 406] width 78 height 12
type input "0"
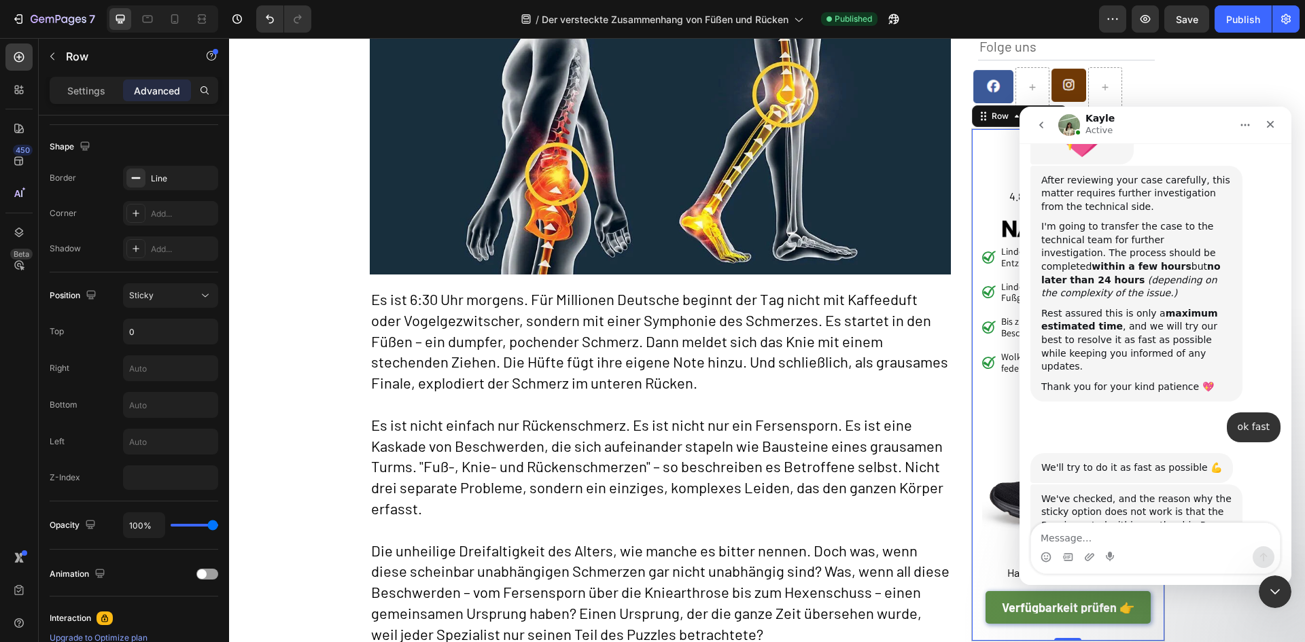
scroll to position [68, 0]
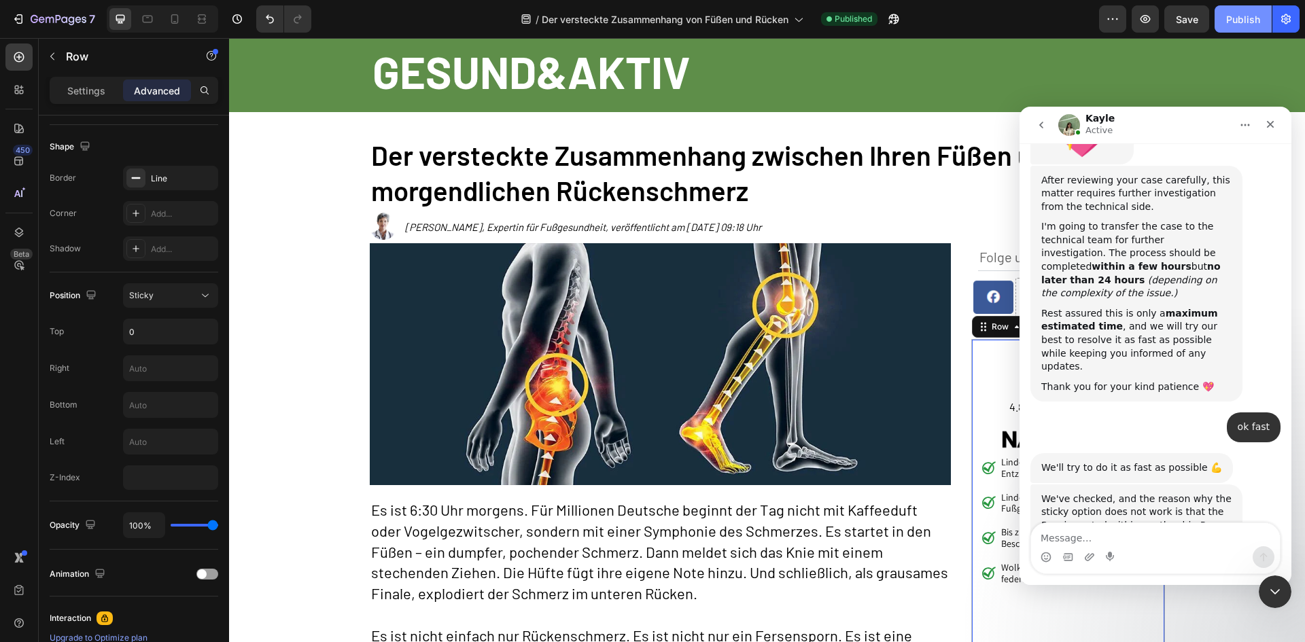
click at [1233, 14] on div "Publish" at bounding box center [1243, 19] width 34 height 14
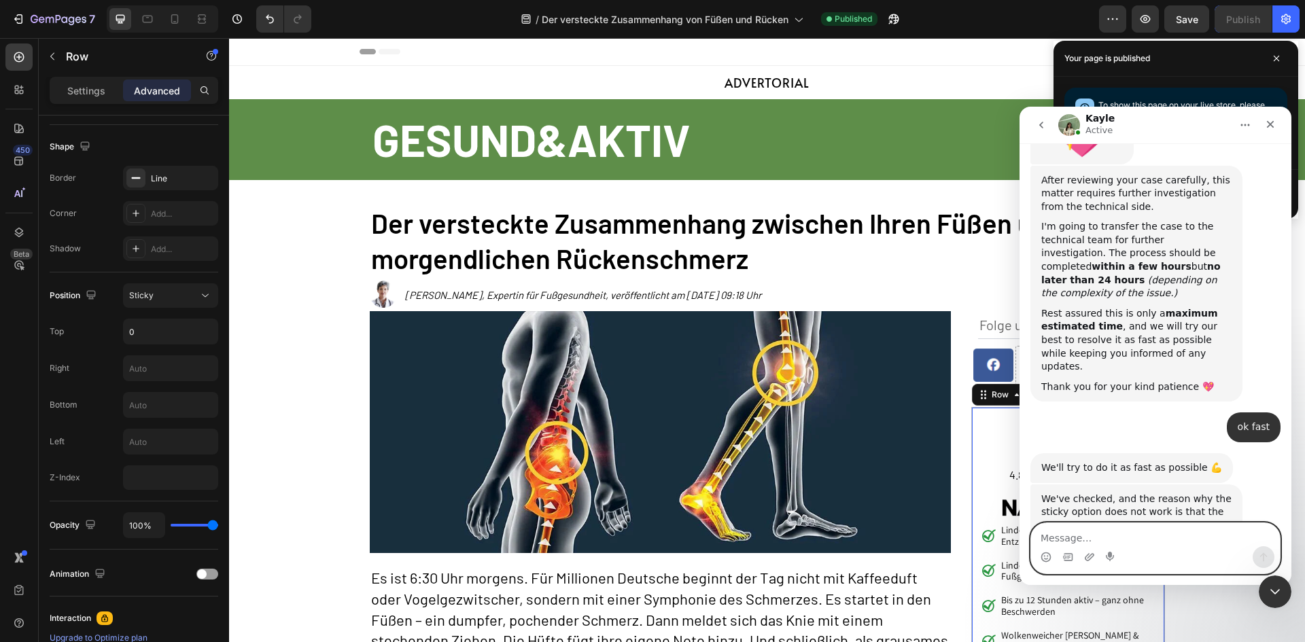
click at [1082, 539] on textarea "Message…" at bounding box center [1155, 534] width 249 height 23
type textarea "n"
type textarea "not see the sticky working"
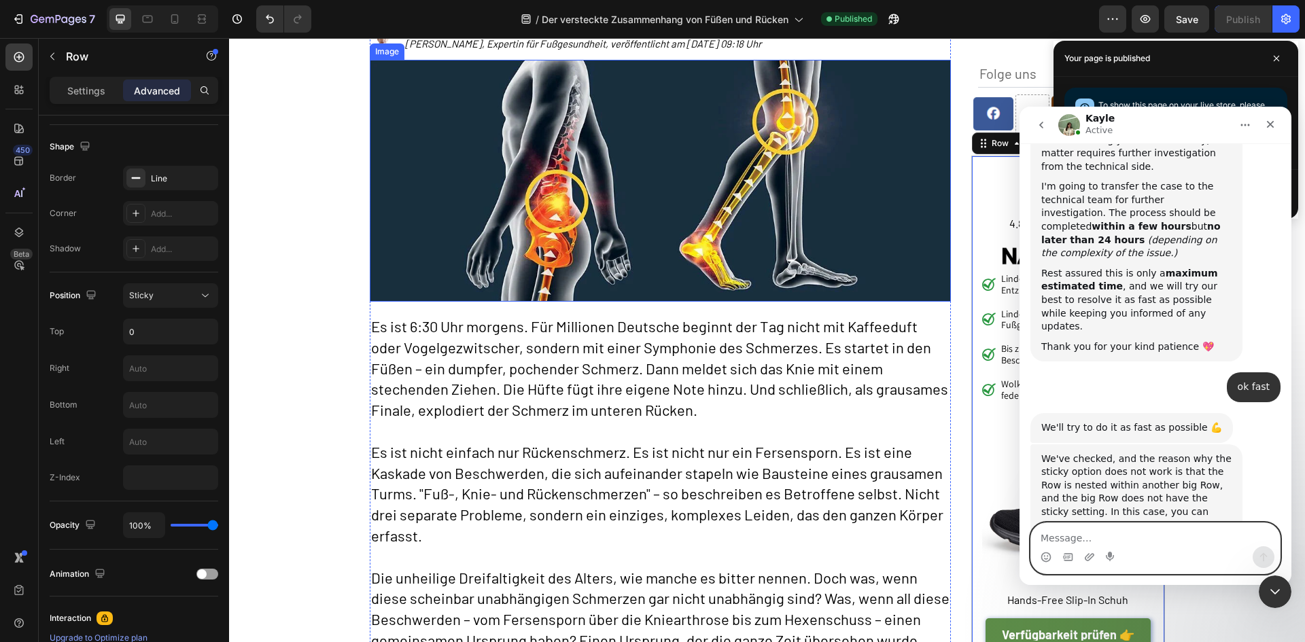
scroll to position [272, 0]
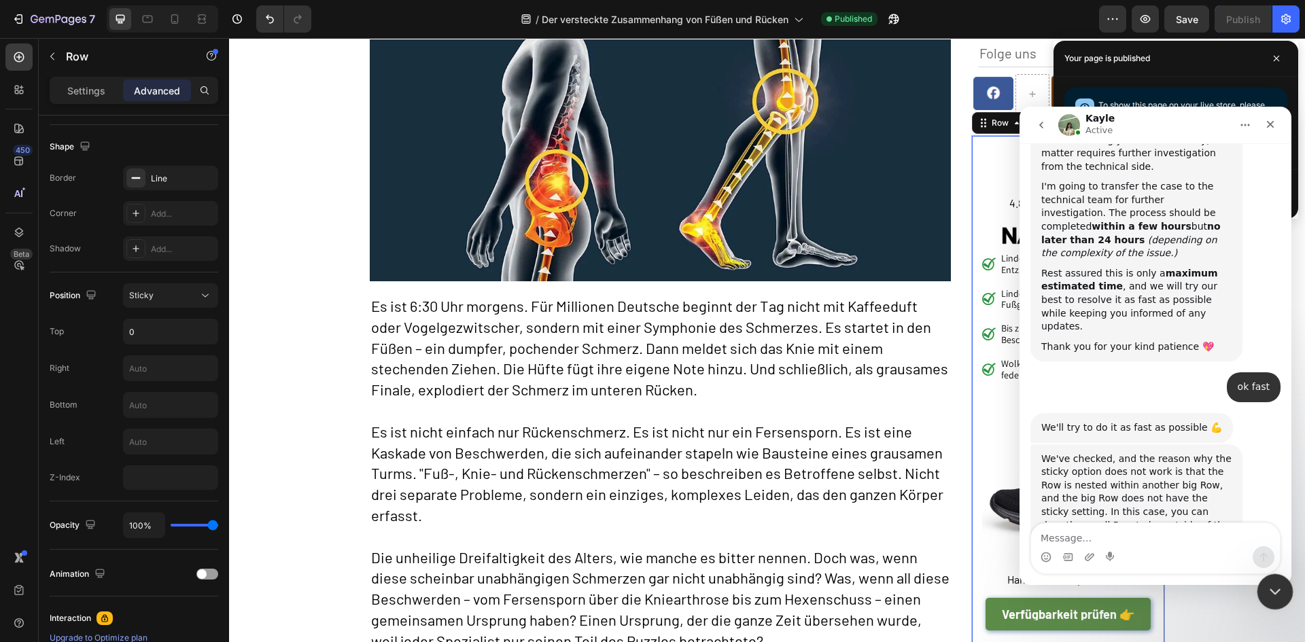
drag, startPoint x: 1275, startPoint y: 594, endPoint x: 1261, endPoint y: 597, distance: 13.9
click at [1273, 595] on icon "Close Intercom Messenger" at bounding box center [1273, 590] width 16 height 16
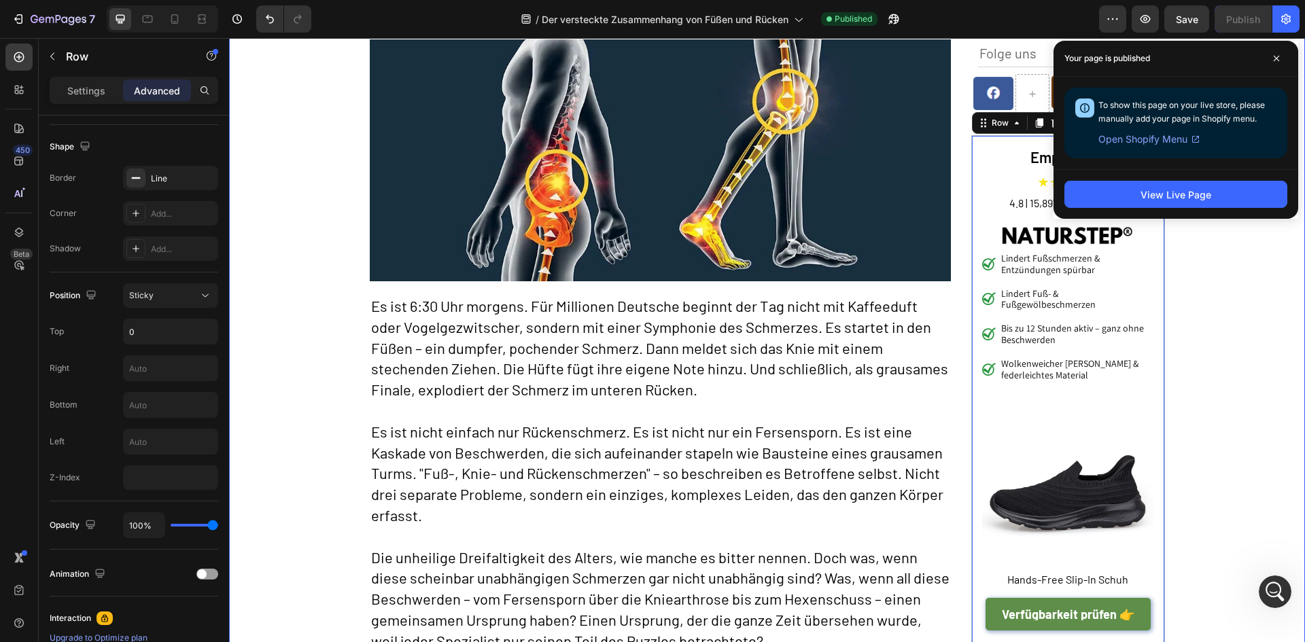
scroll to position [2618, 0]
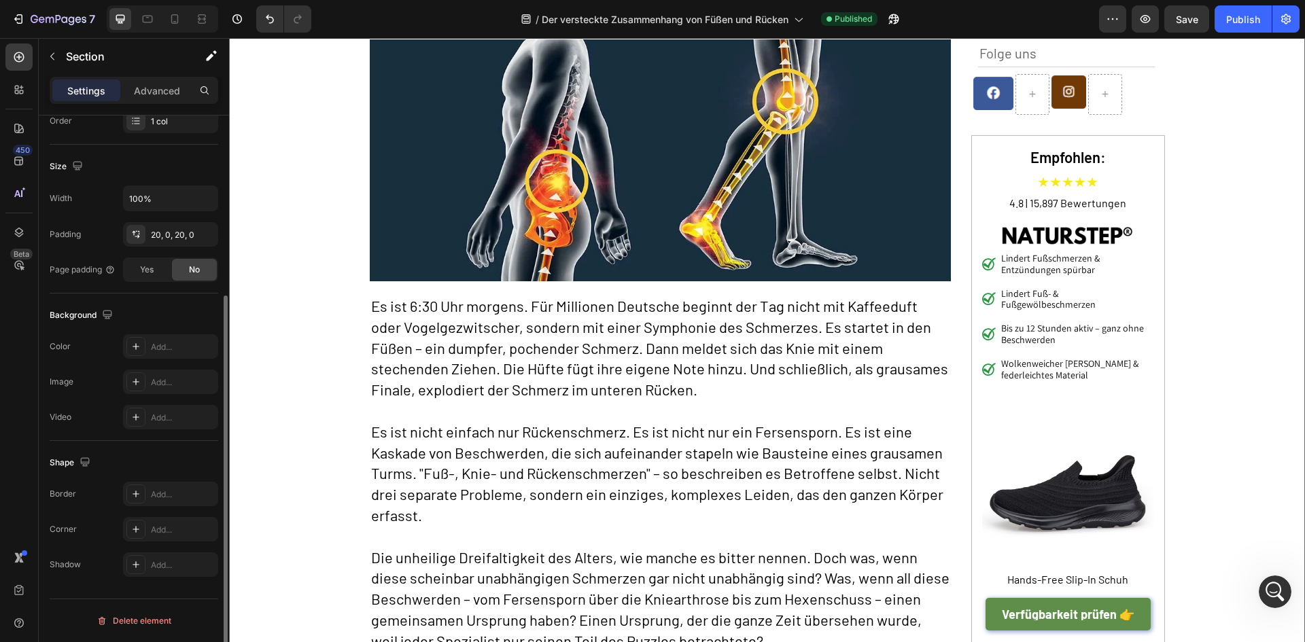
scroll to position [0, 0]
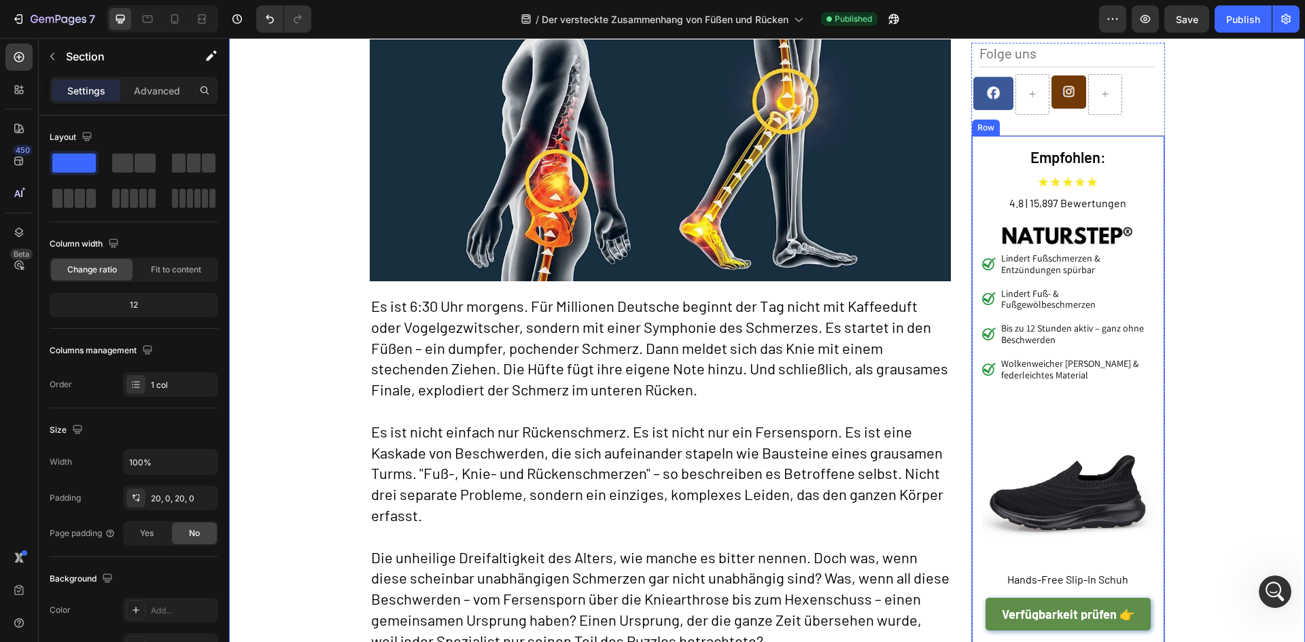
click at [973, 139] on div "Empfohlen: Heading ★★★★★ Text Block 4.8 | 15,897 Bewertungen Text Block Image L…" at bounding box center [1069, 391] width 194 height 513
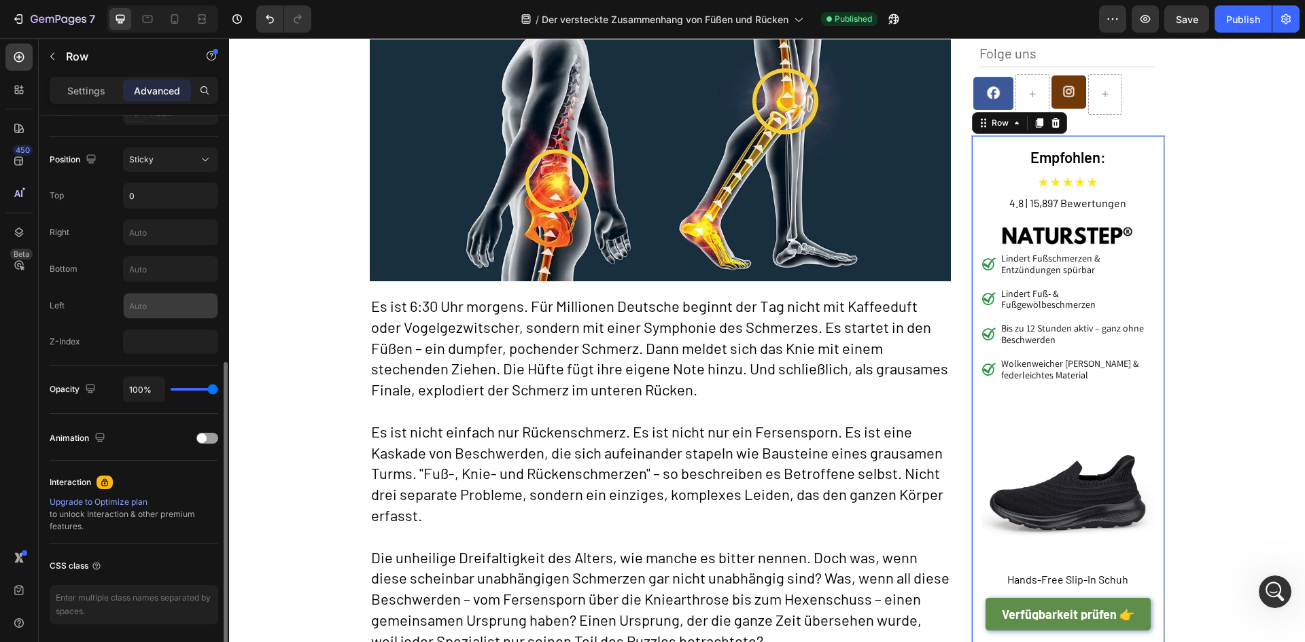
scroll to position [408, 0]
